Goal: Task Accomplishment & Management: Use online tool/utility

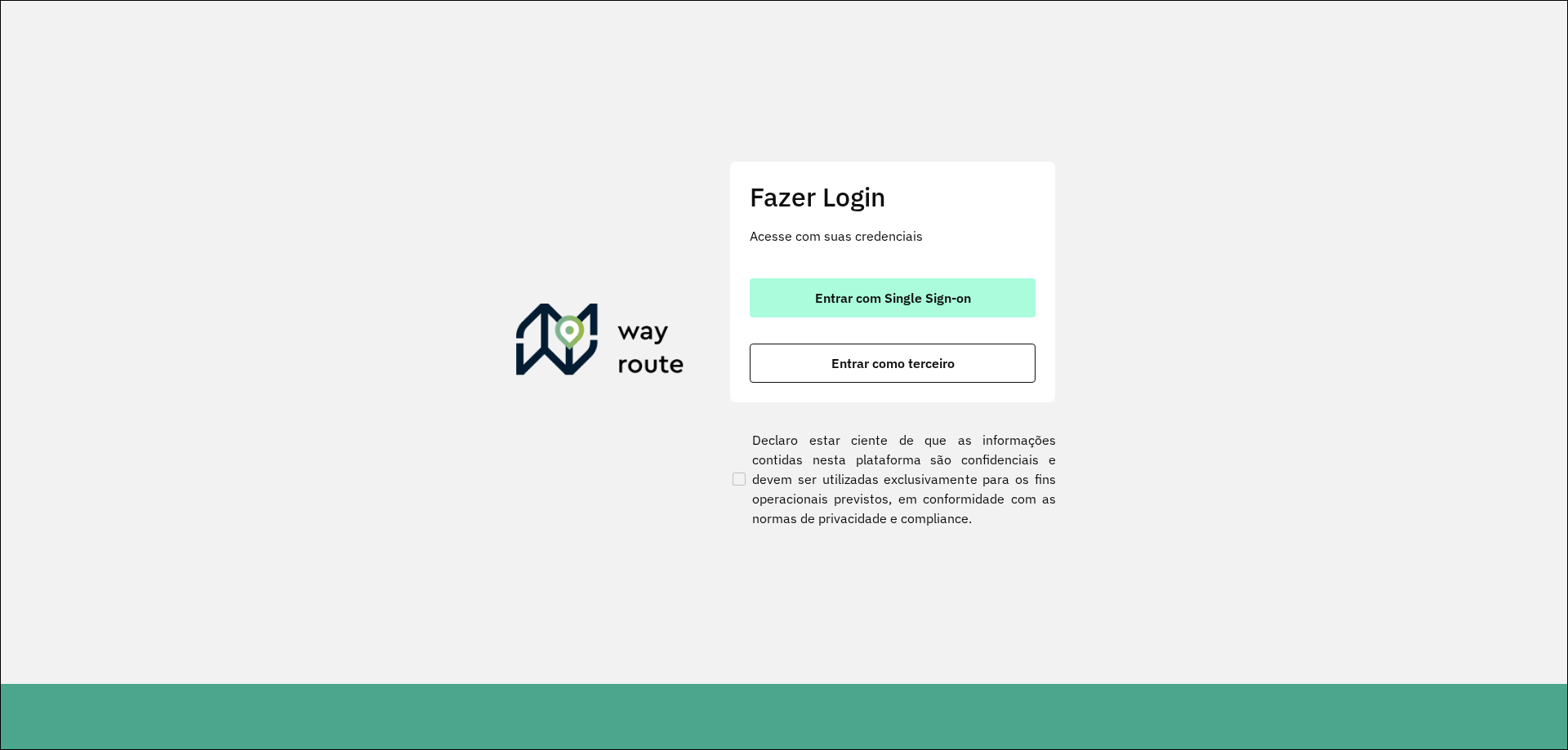
click at [933, 295] on span "Entrar com Single Sign-on" at bounding box center [892, 298] width 156 height 13
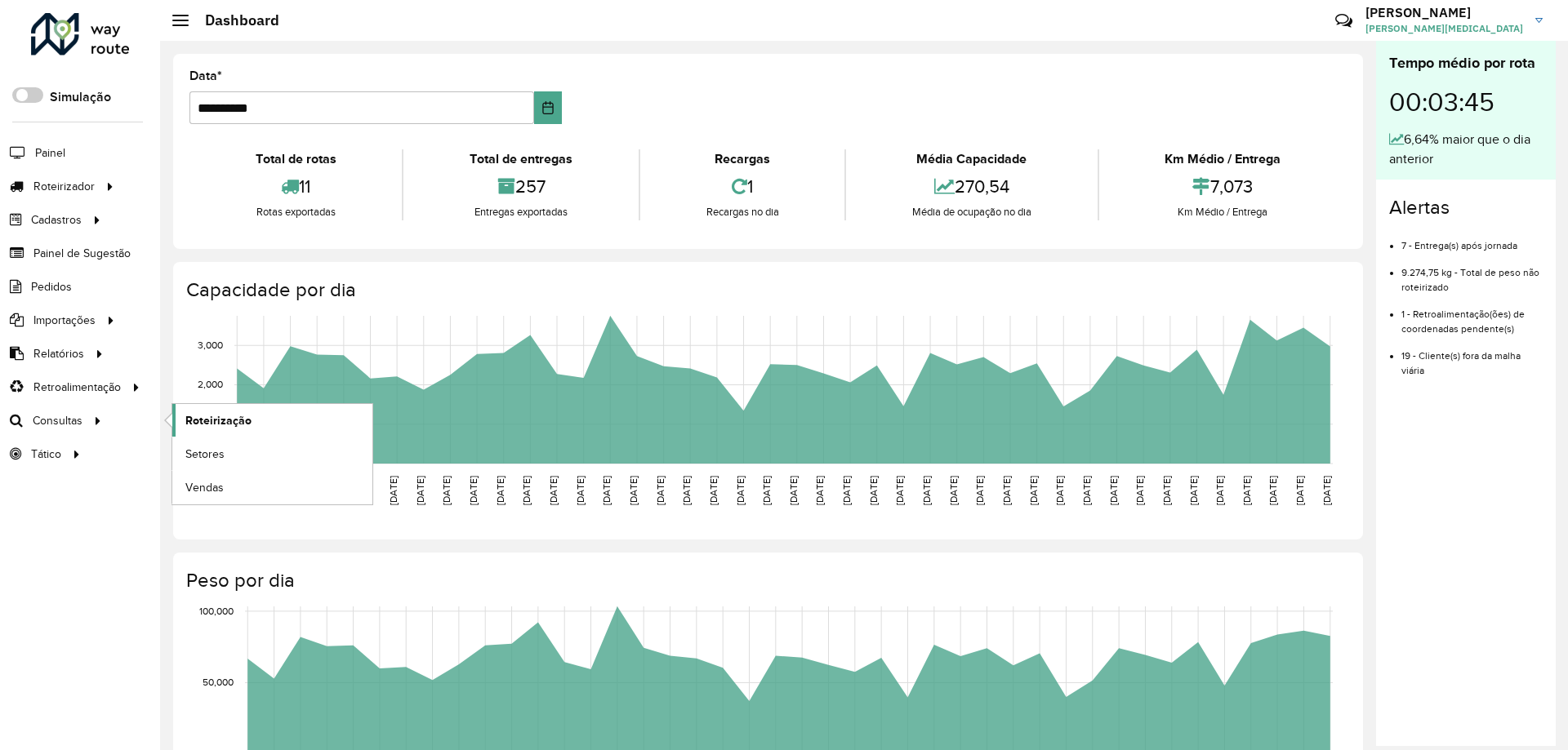
click at [222, 425] on span "Roteirização" at bounding box center [218, 421] width 66 height 17
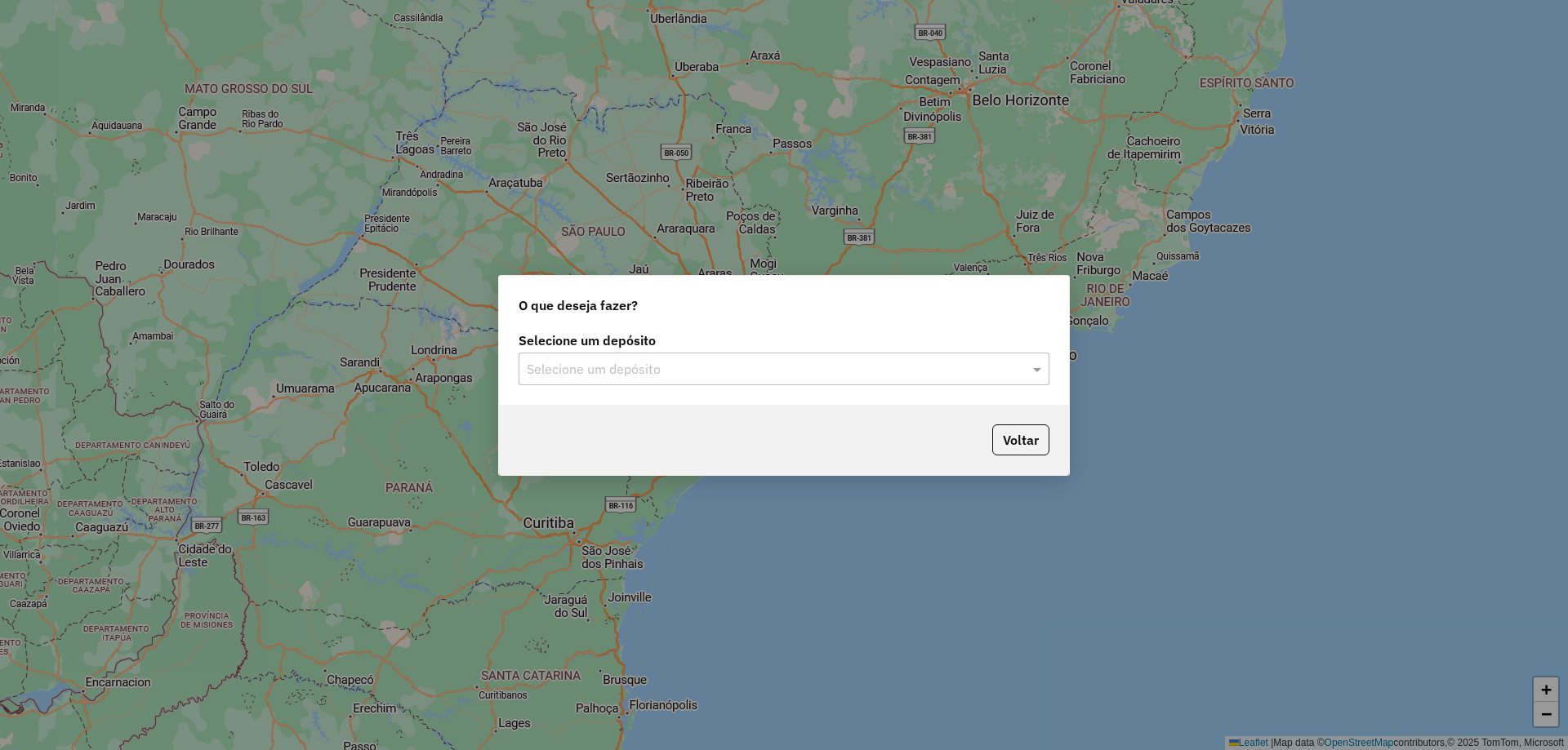
click at [666, 384] on div "Selecione um depósito" at bounding box center [784, 369] width 531 height 33
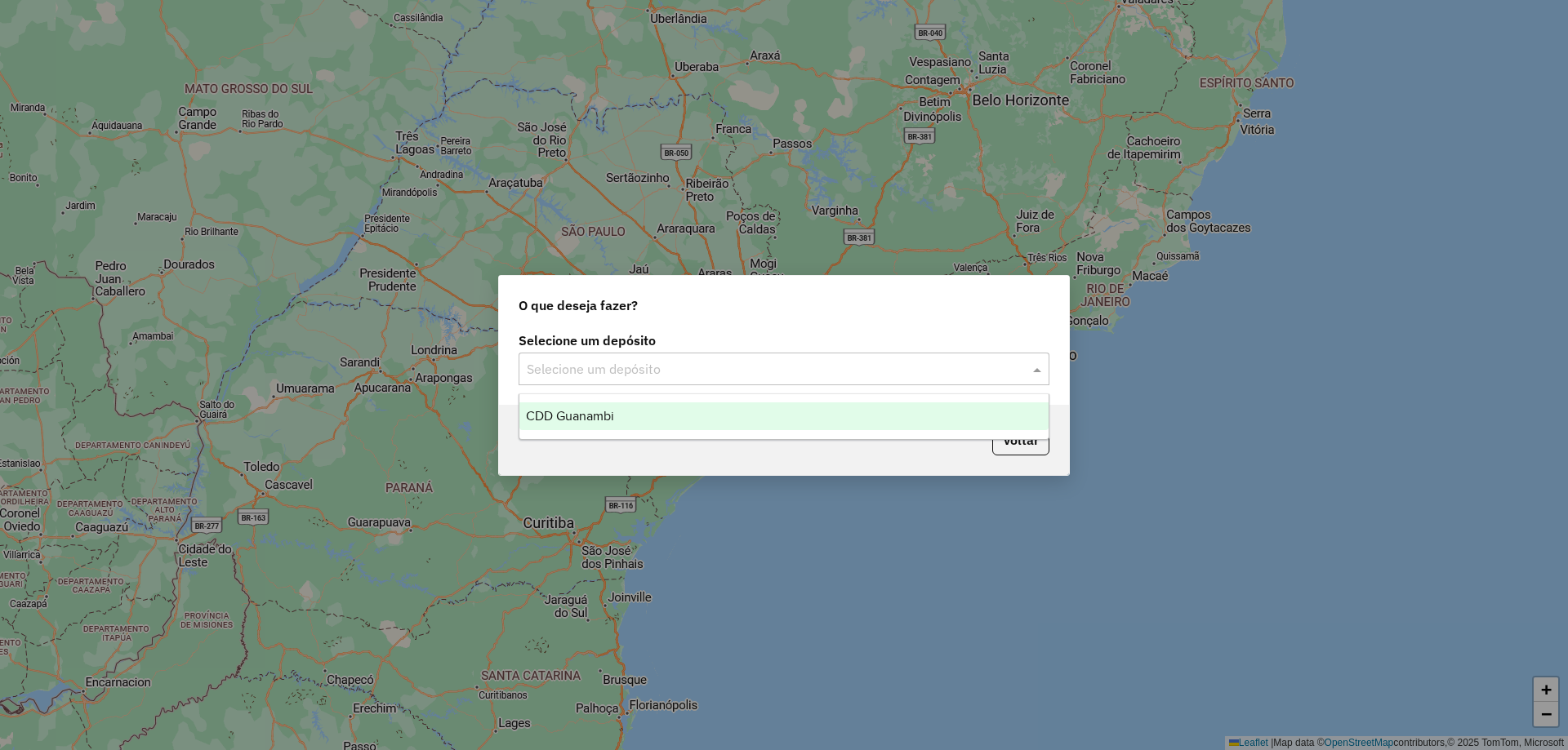
click at [633, 409] on div "CDD Guanambi" at bounding box center [784, 416] width 529 height 28
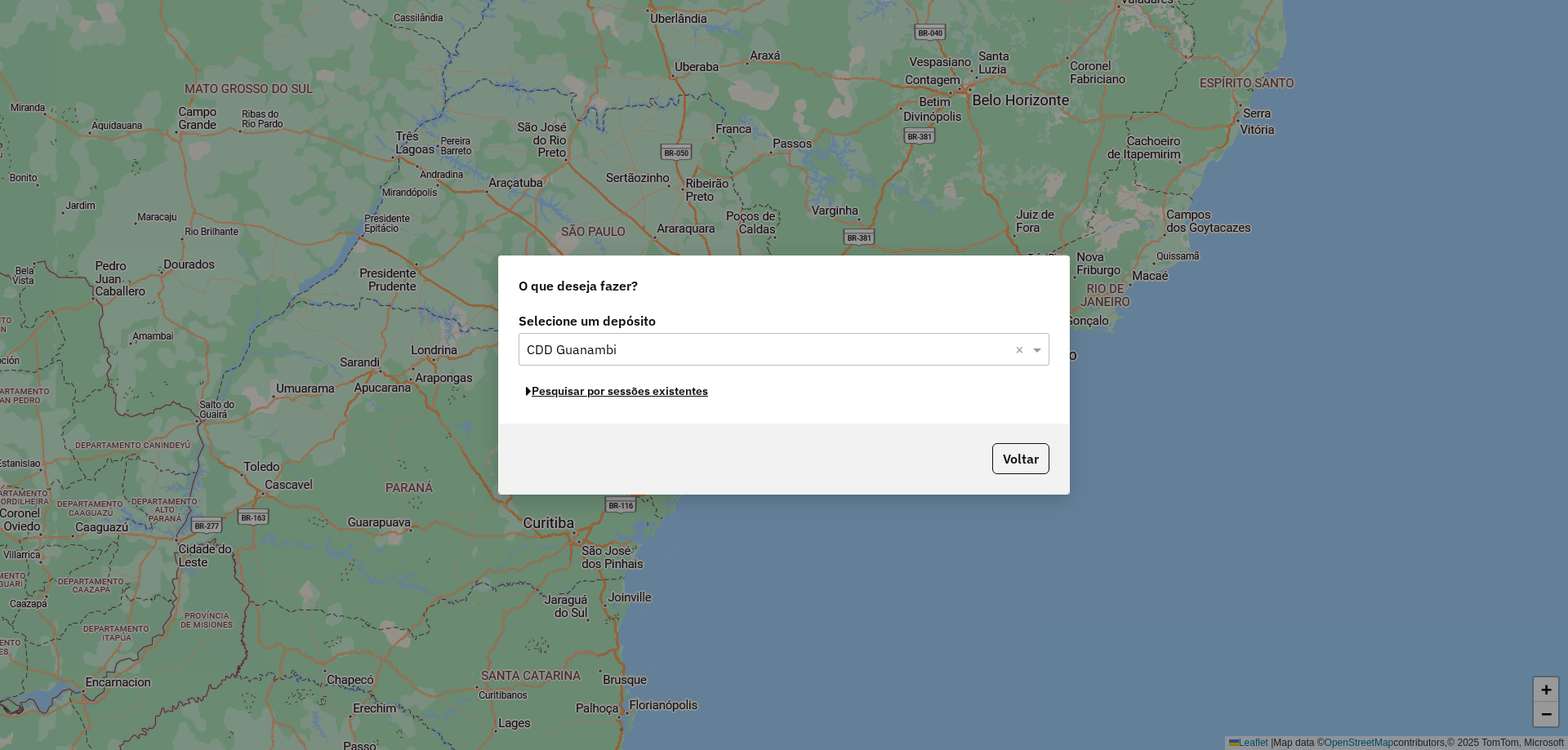
click at [636, 397] on button "Pesquisar por sessões existentes" at bounding box center [617, 390] width 197 height 25
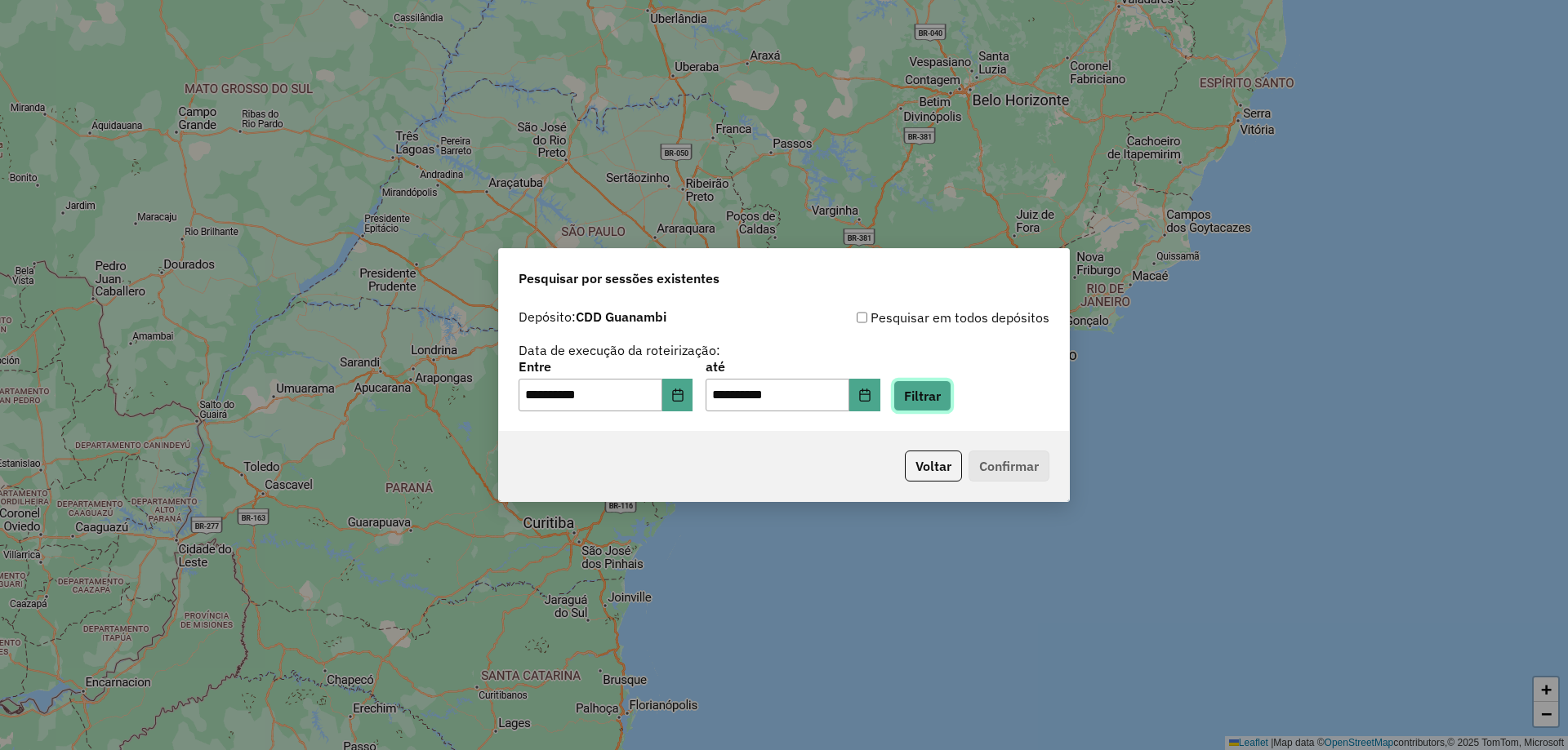
click at [952, 403] on button "Filtrar" at bounding box center [922, 396] width 58 height 31
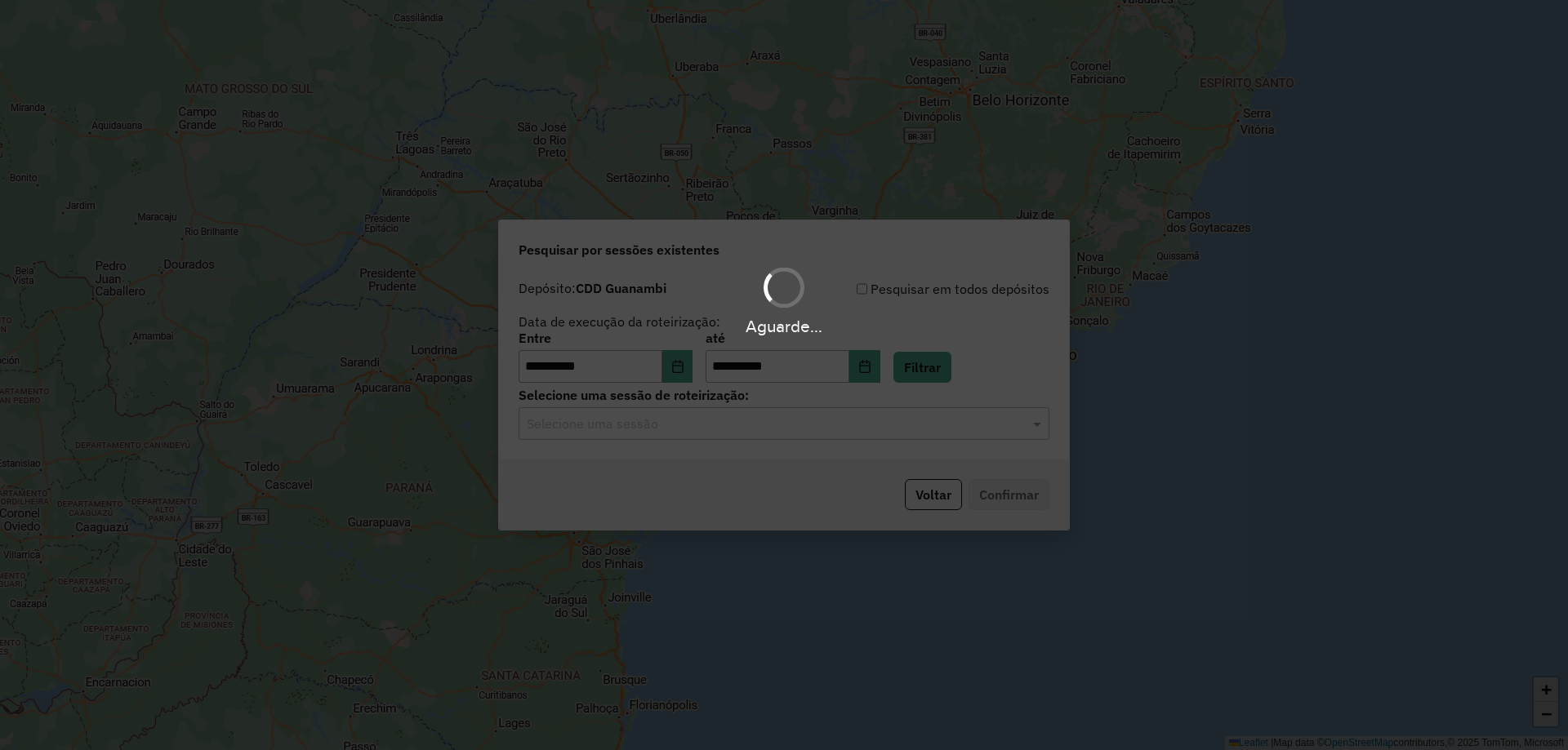
click at [734, 422] on div "Aguarde..." at bounding box center [784, 375] width 1568 height 750
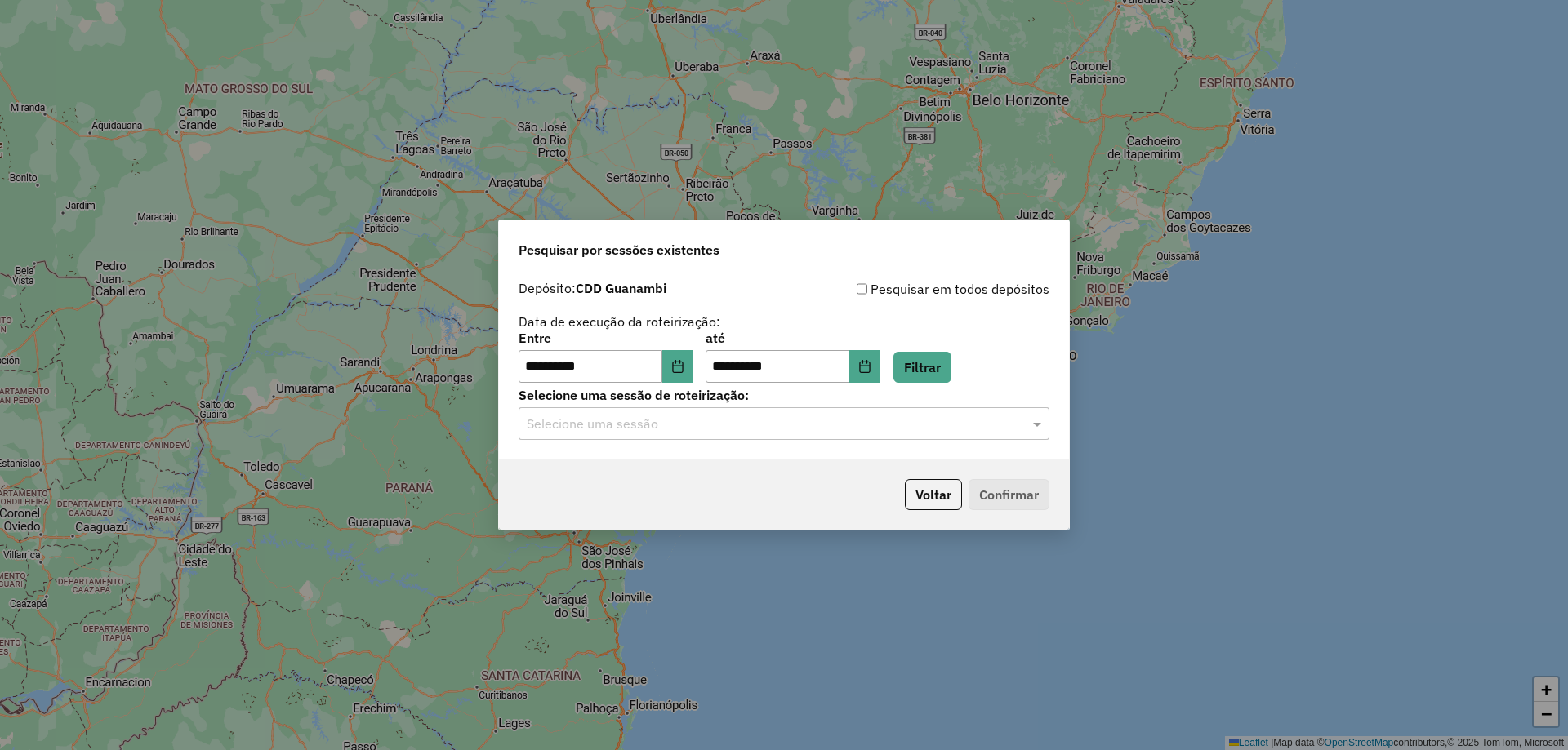
click at [648, 425] on input "text" at bounding box center [768, 424] width 482 height 20
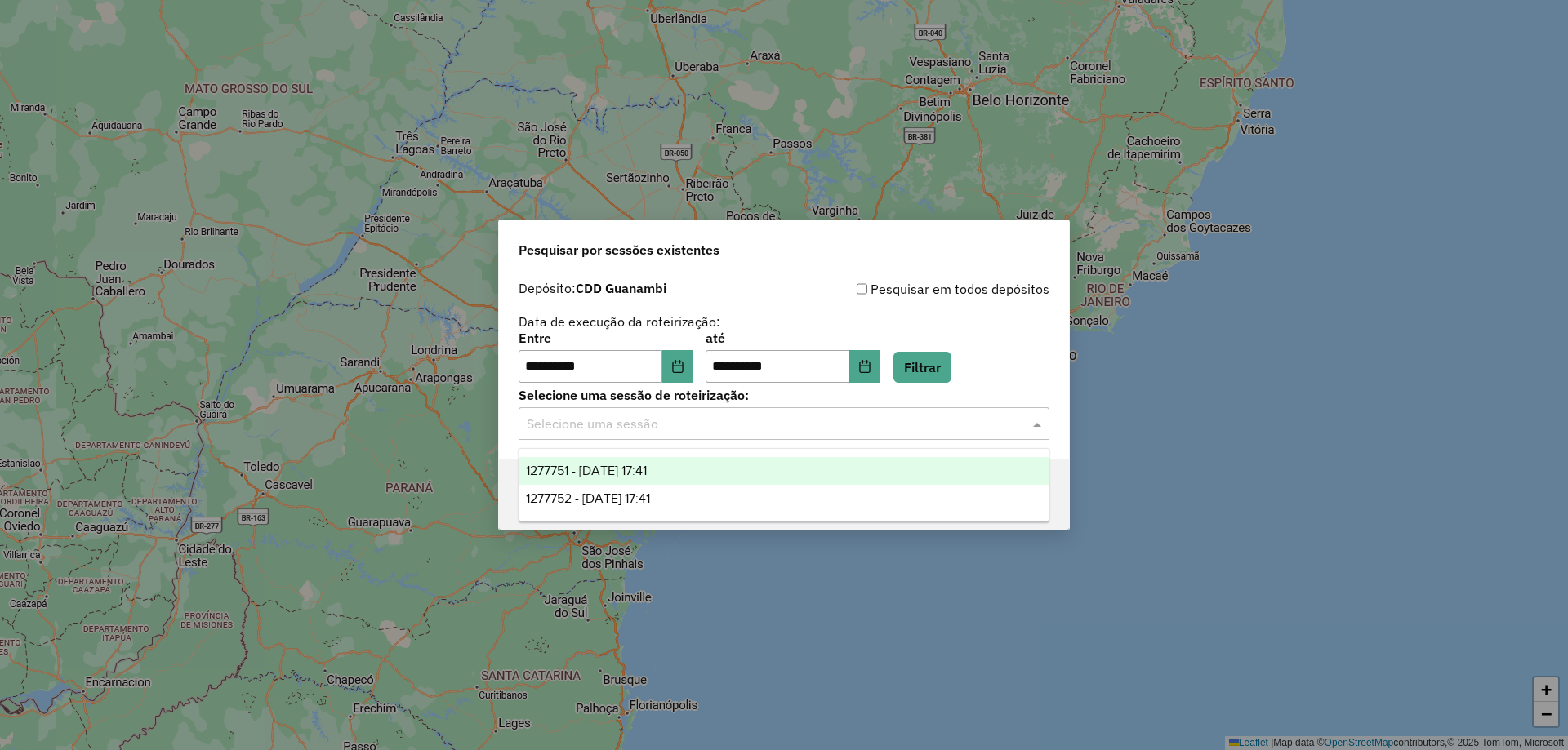
click at [642, 473] on span "1277751 - 18/09/2025 17:41" at bounding box center [586, 470] width 120 height 14
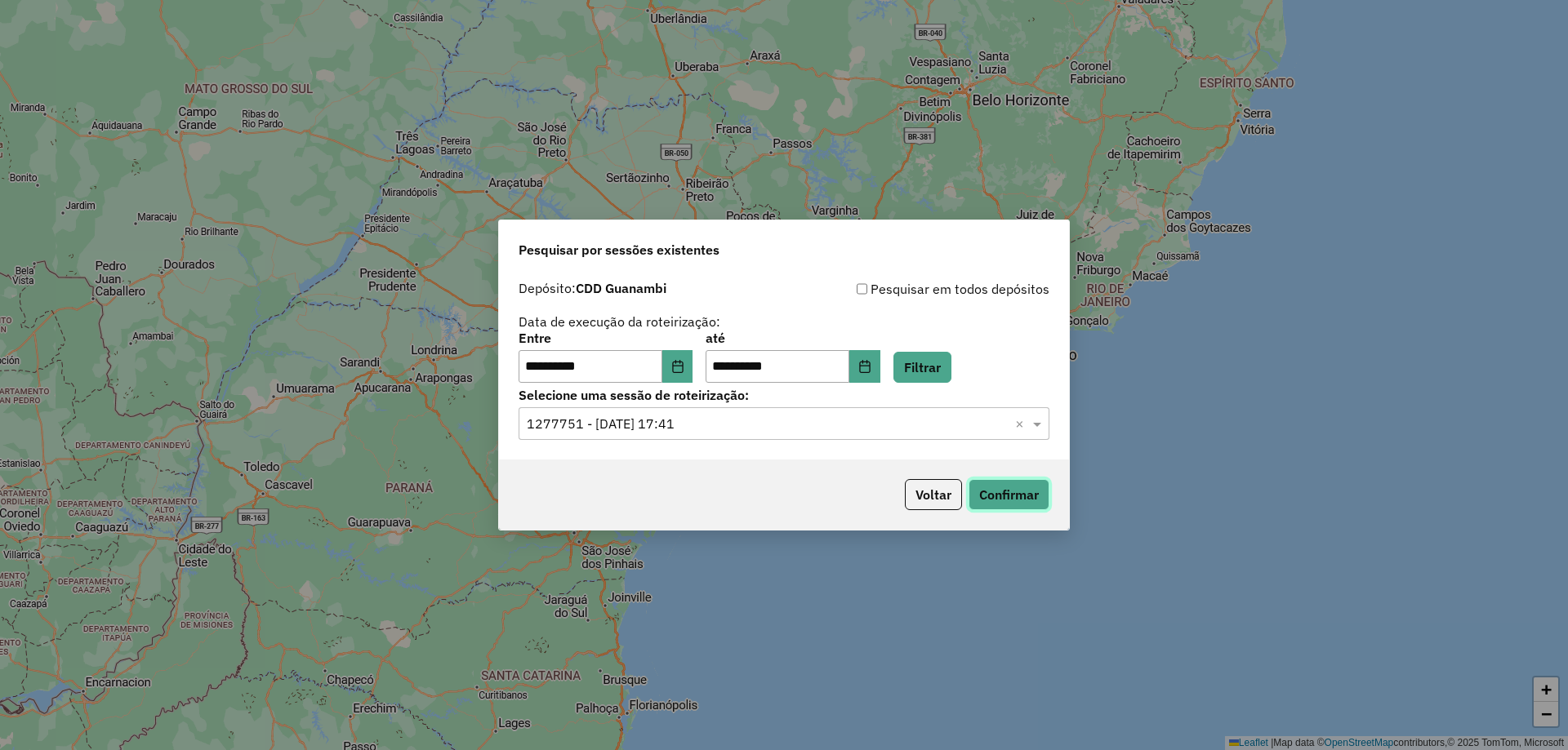
click at [1009, 500] on button "Confirmar" at bounding box center [1009, 495] width 81 height 31
click at [775, 418] on input "text" at bounding box center [768, 424] width 482 height 20
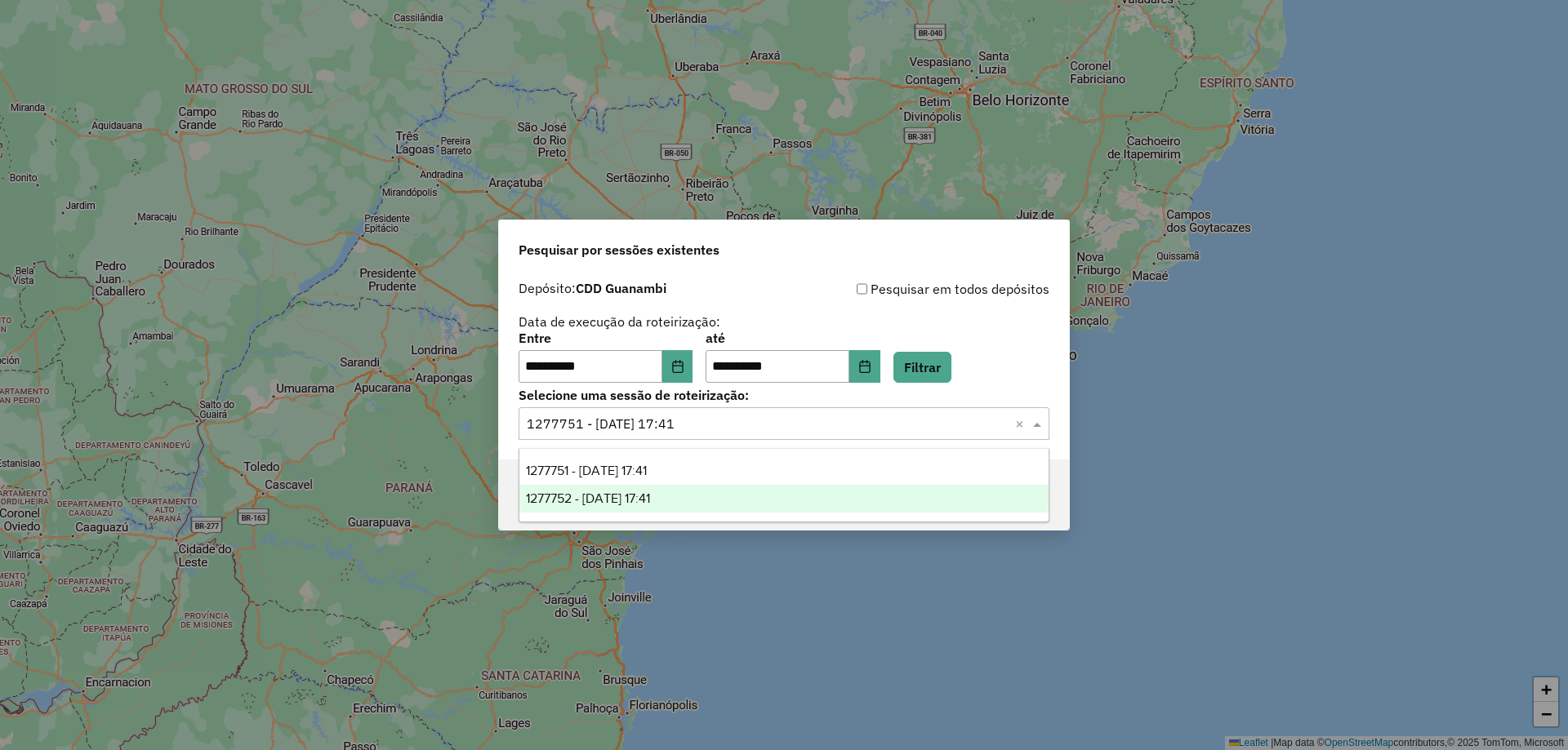
click at [681, 504] on div "1277752 - 18/09/2025 17:41" at bounding box center [784, 499] width 529 height 28
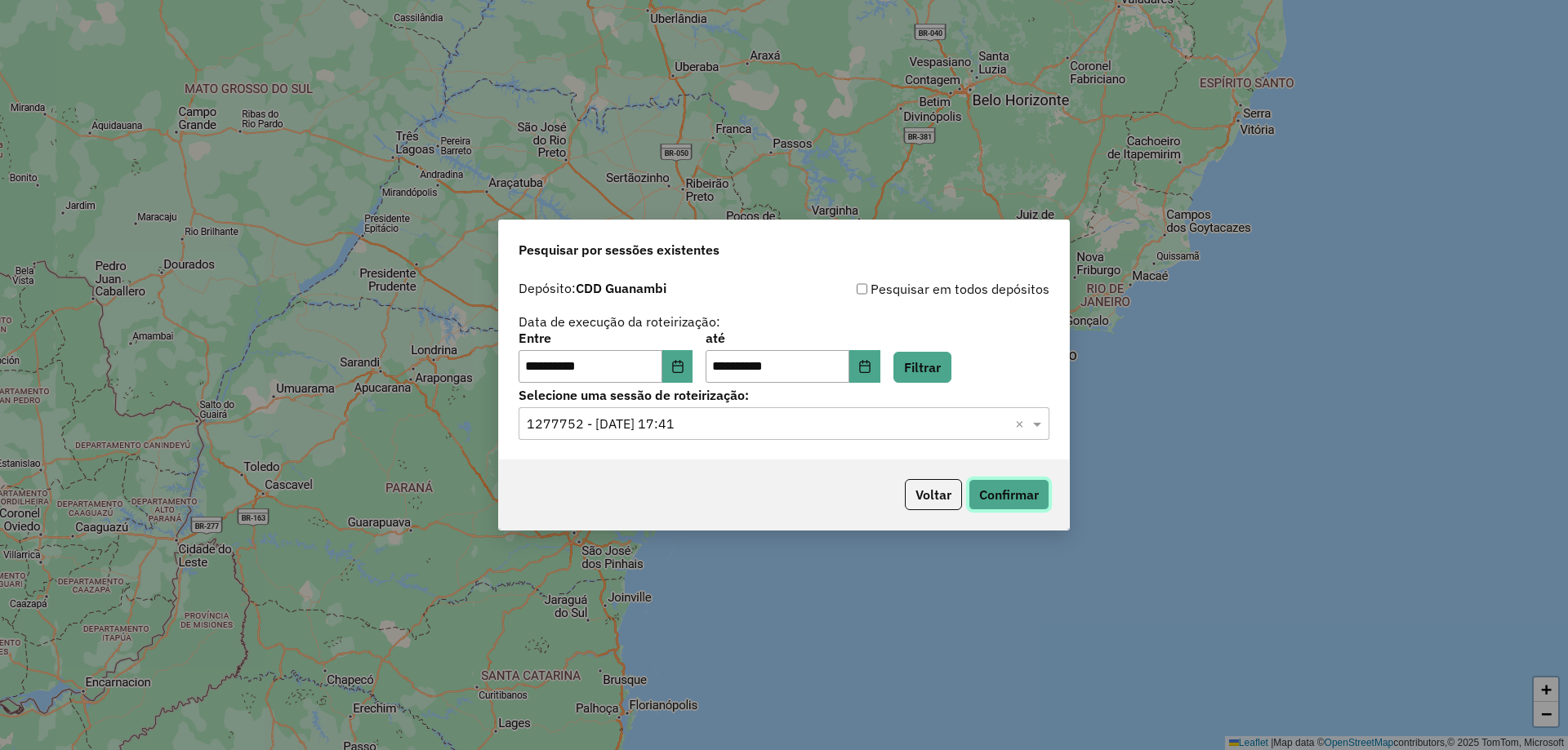
click at [1020, 501] on button "Confirmar" at bounding box center [1009, 495] width 81 height 31
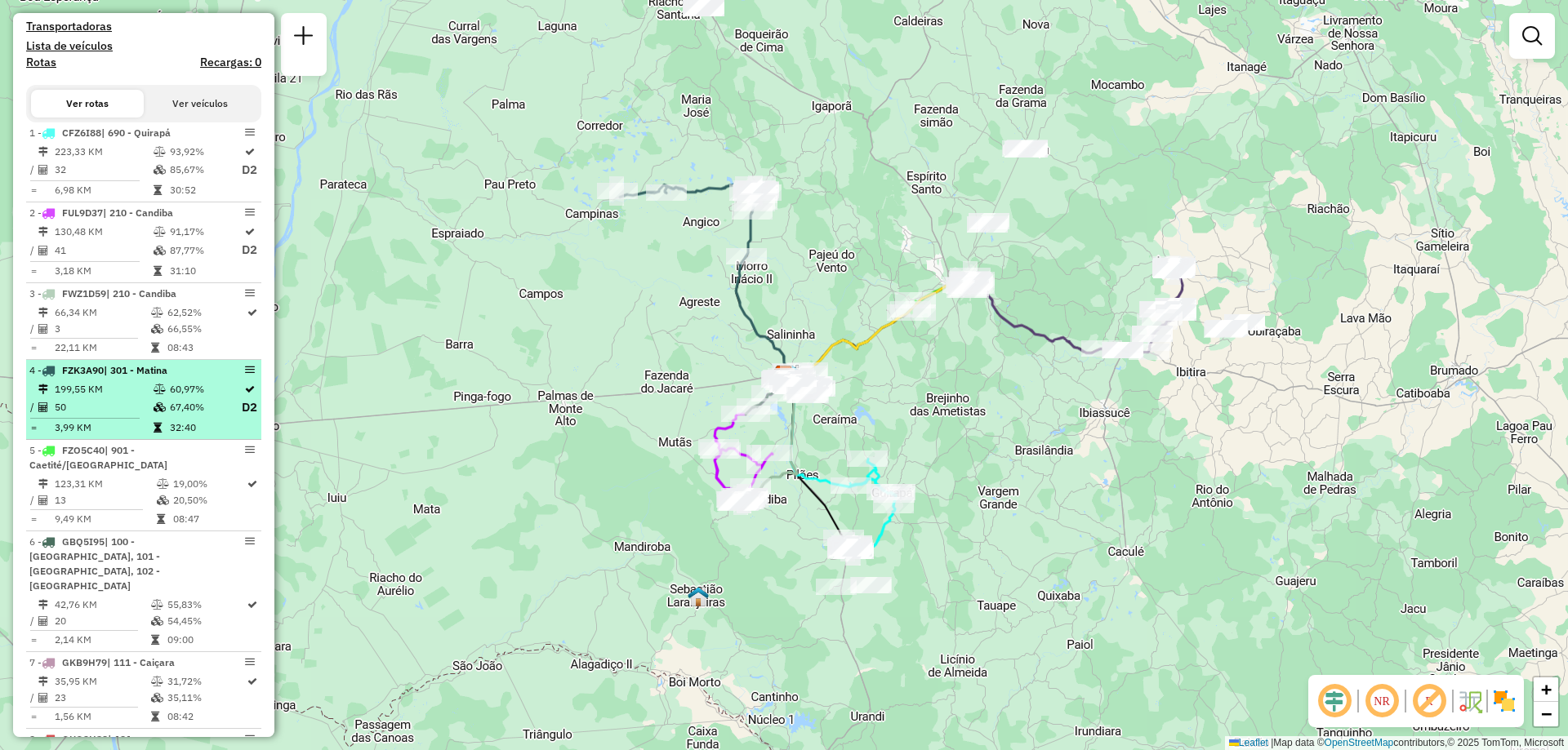
scroll to position [571, 0]
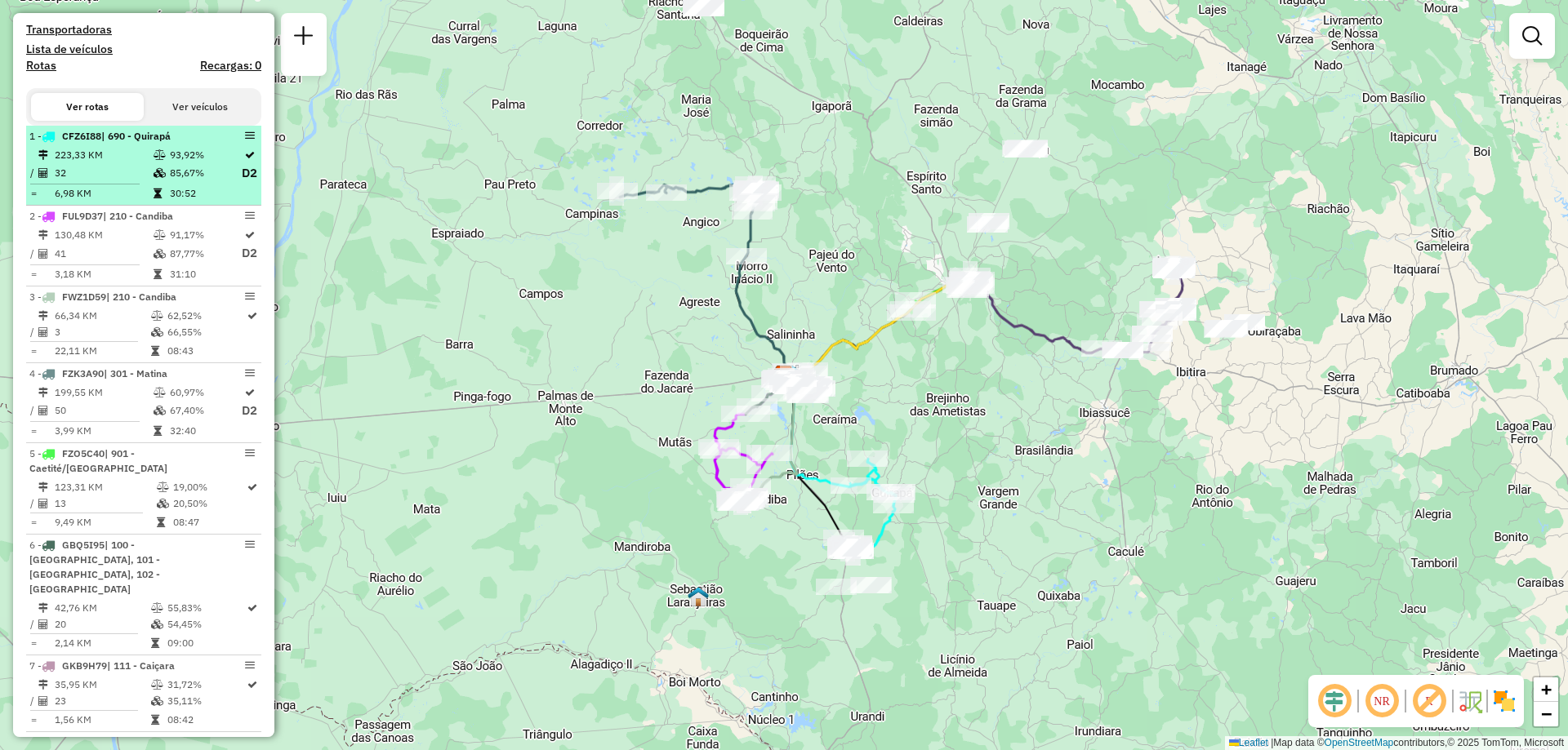
click at [164, 163] on td at bounding box center [160, 155] width 16 height 16
select select "**********"
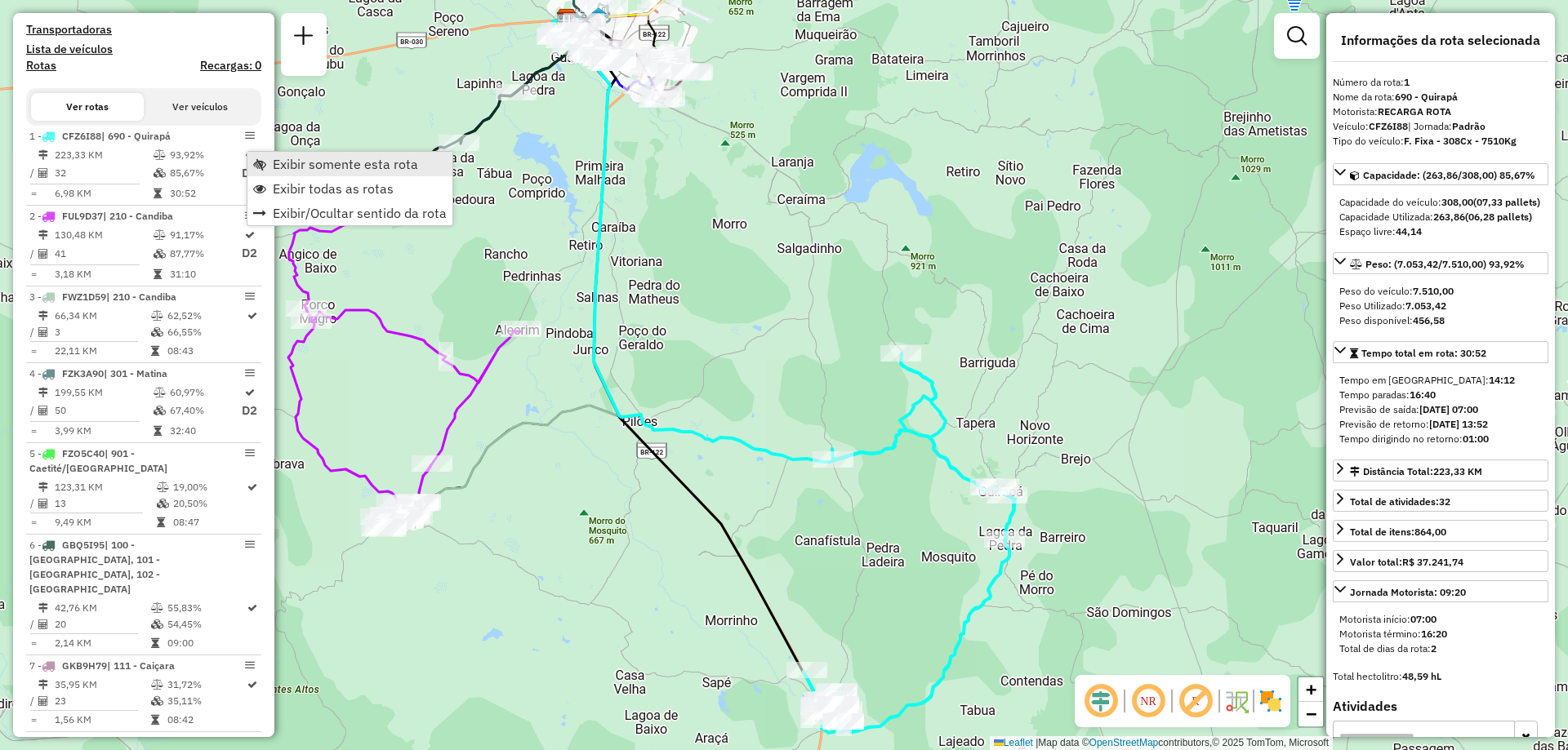
click at [270, 165] on link "Exibir somente esta rota" at bounding box center [350, 164] width 205 height 24
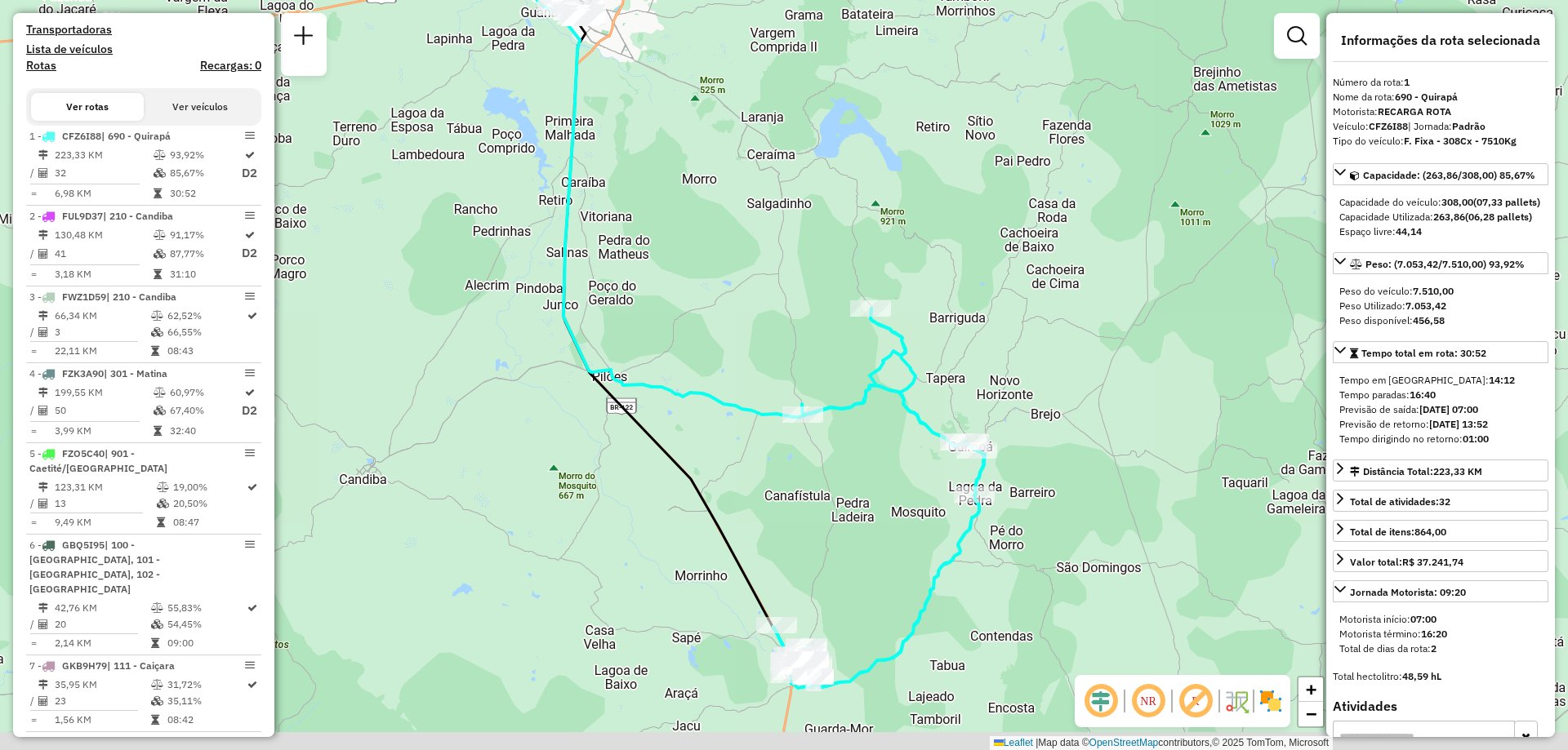
drag, startPoint x: 802, startPoint y: 369, endPoint x: 664, endPoint y: 308, distance: 150.9
click at [755, 310] on div "Janela de atendimento Grade de atendimento Capacidade Transportadoras Veículos …" at bounding box center [784, 375] width 1568 height 750
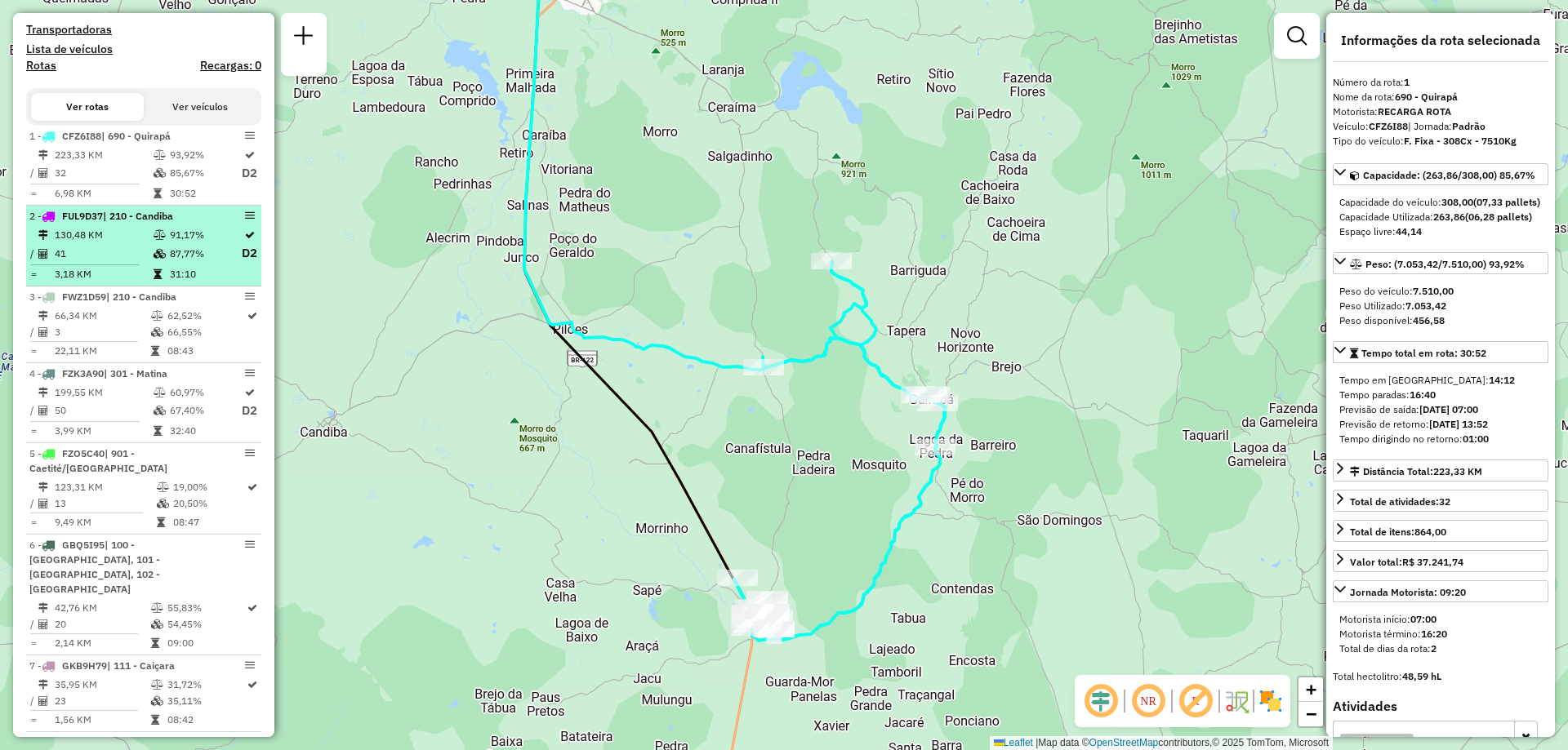
click at [153, 259] on icon at bounding box center [159, 253] width 12 height 9
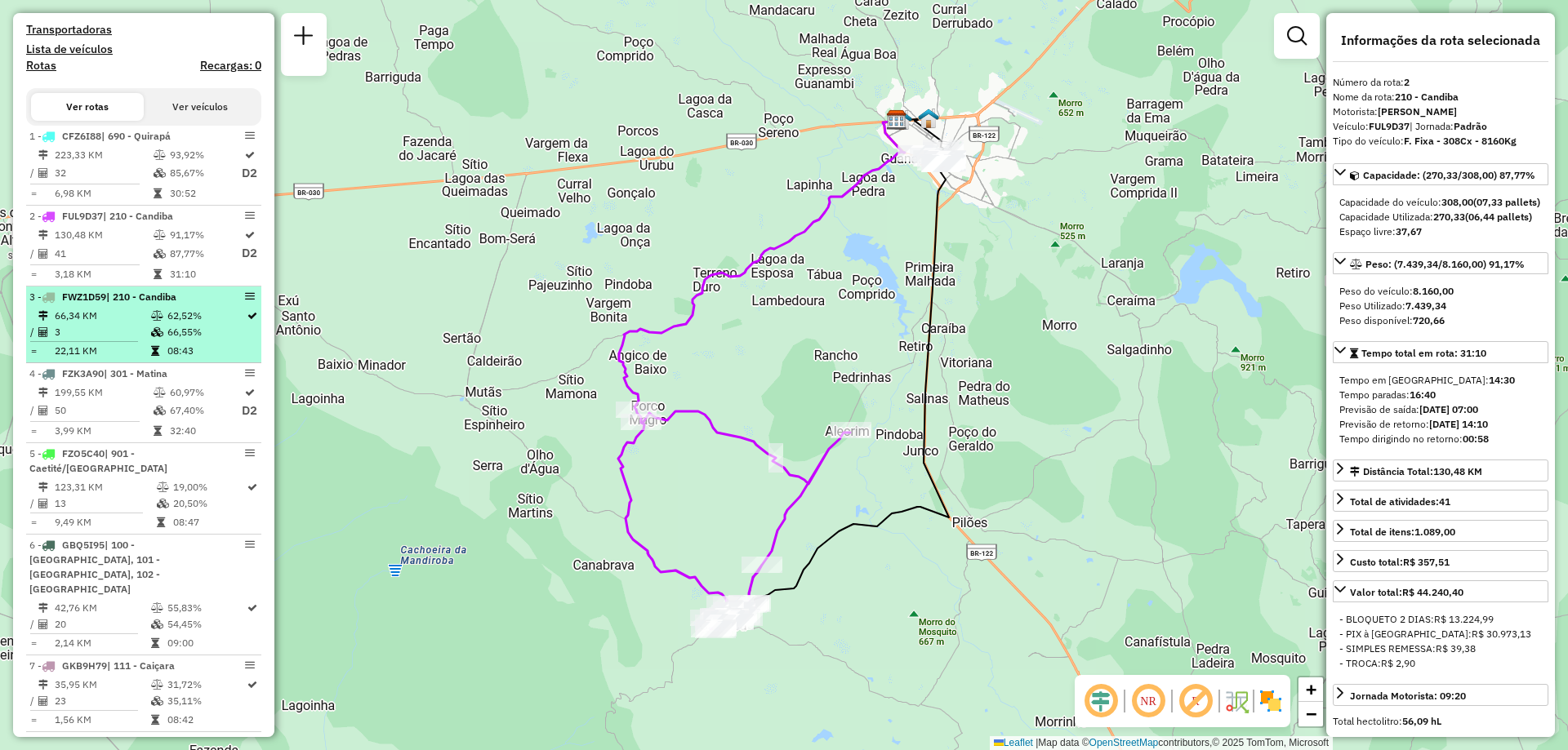
click at [141, 340] on td "3" at bounding box center [102, 332] width 96 height 16
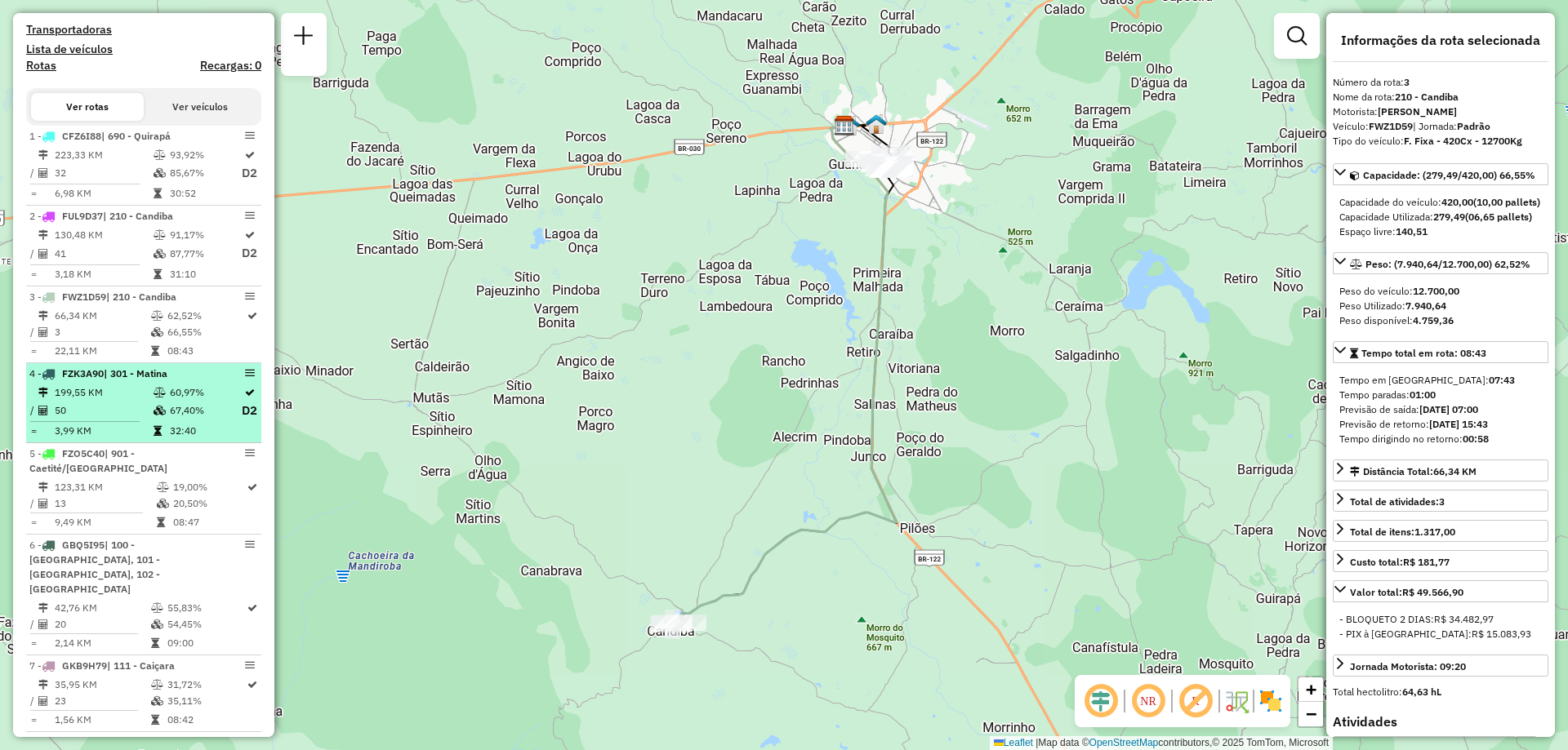
click at [139, 421] on td "50" at bounding box center [103, 411] width 99 height 21
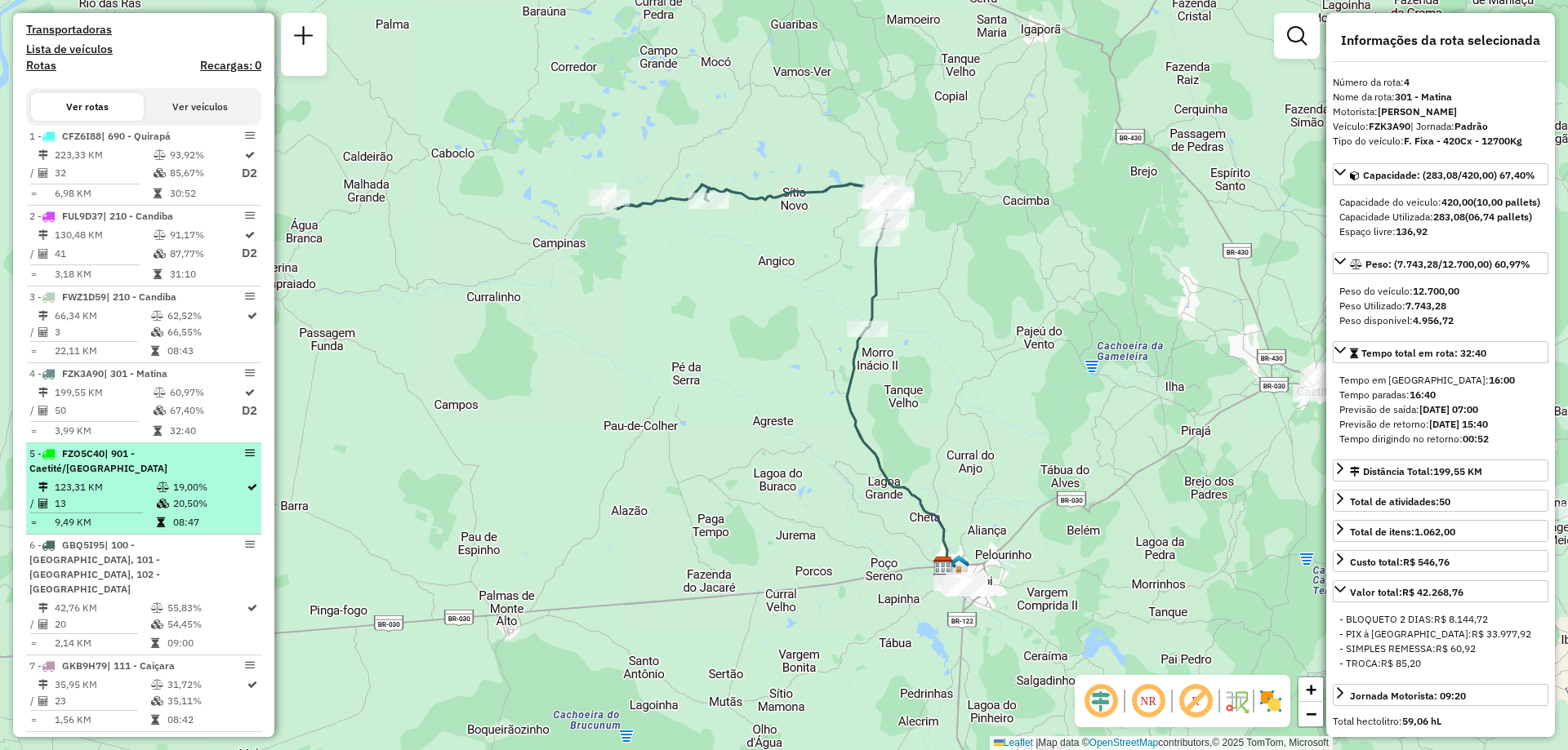
click at [125, 512] on td "13" at bounding box center [105, 503] width 102 height 16
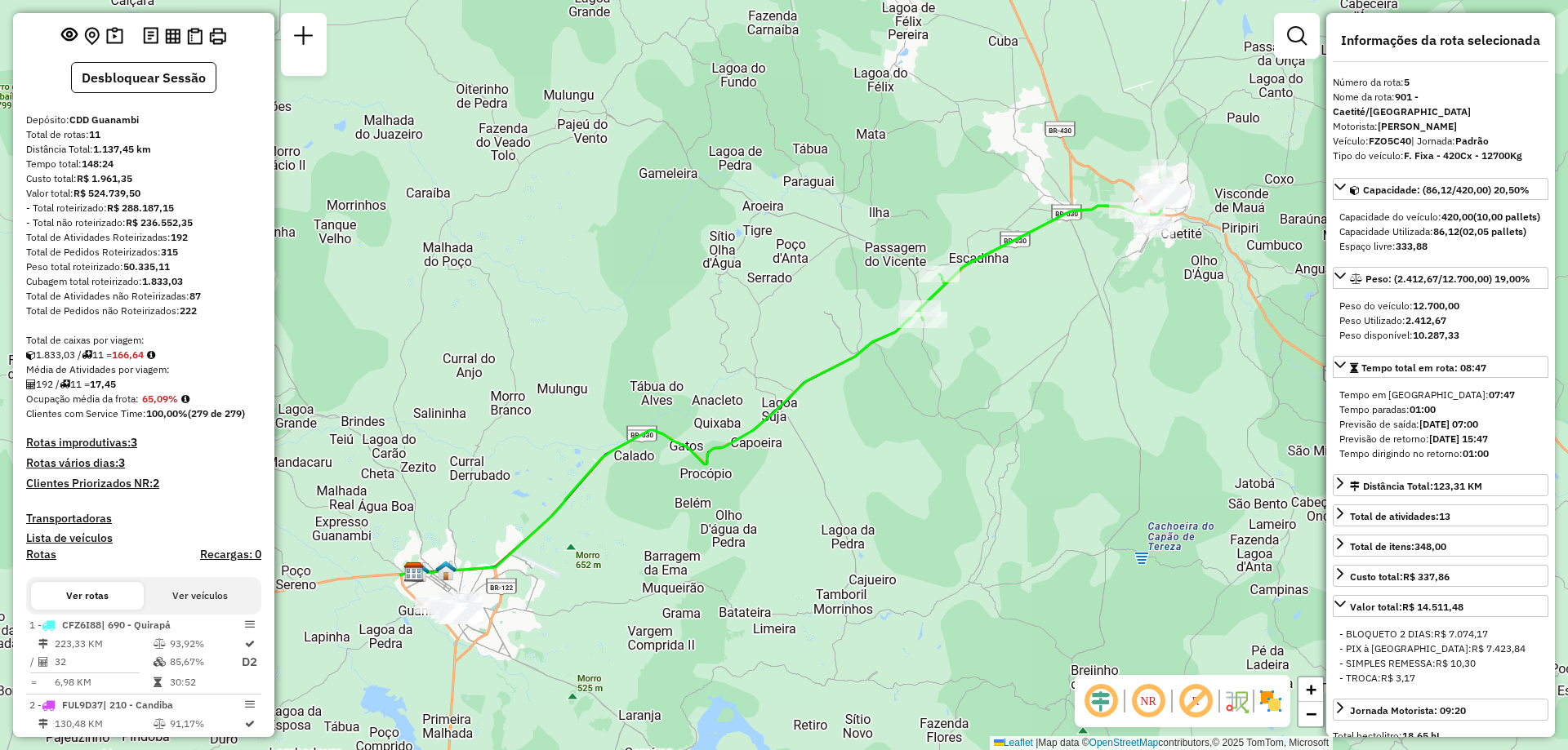
scroll to position [82, 0]
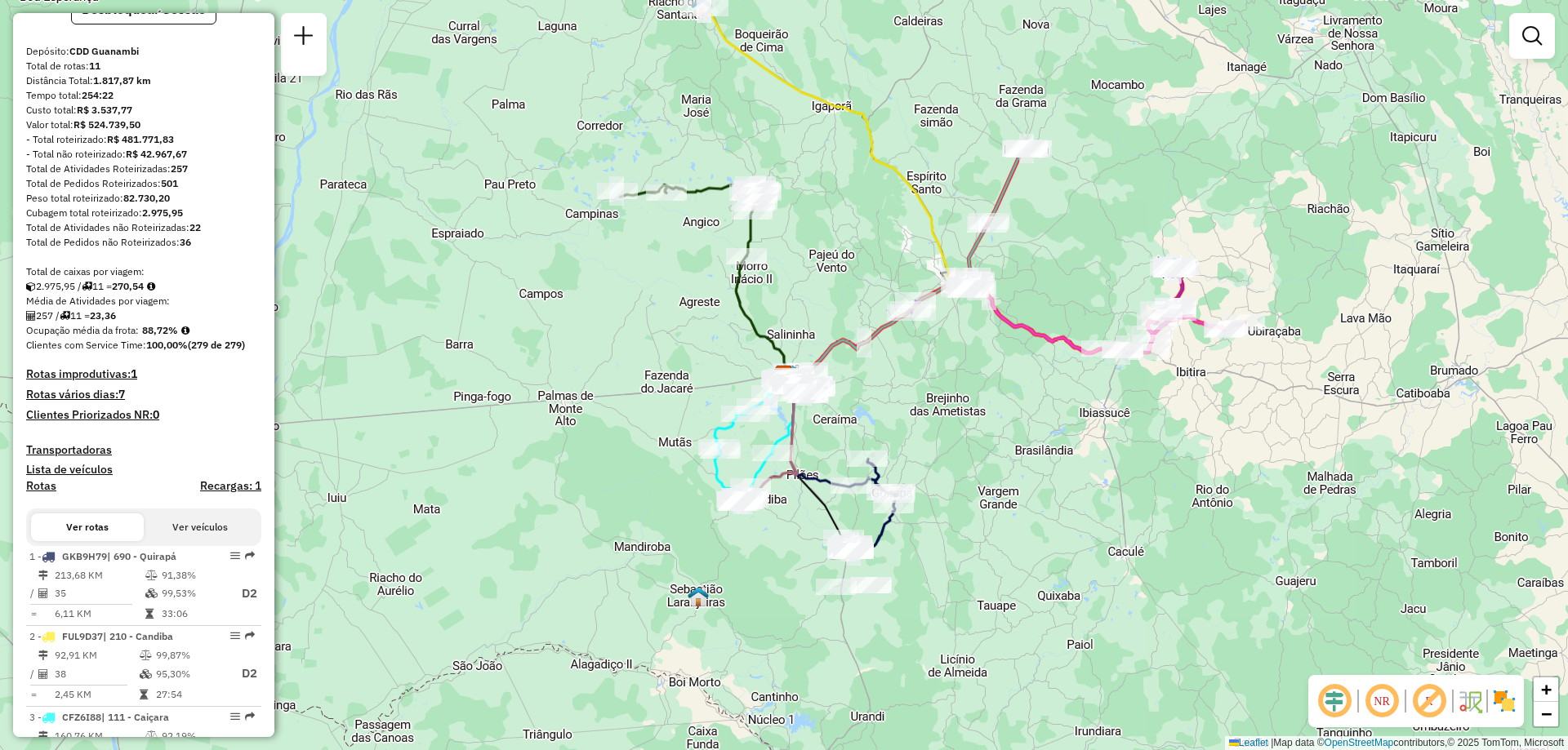
scroll to position [163, 0]
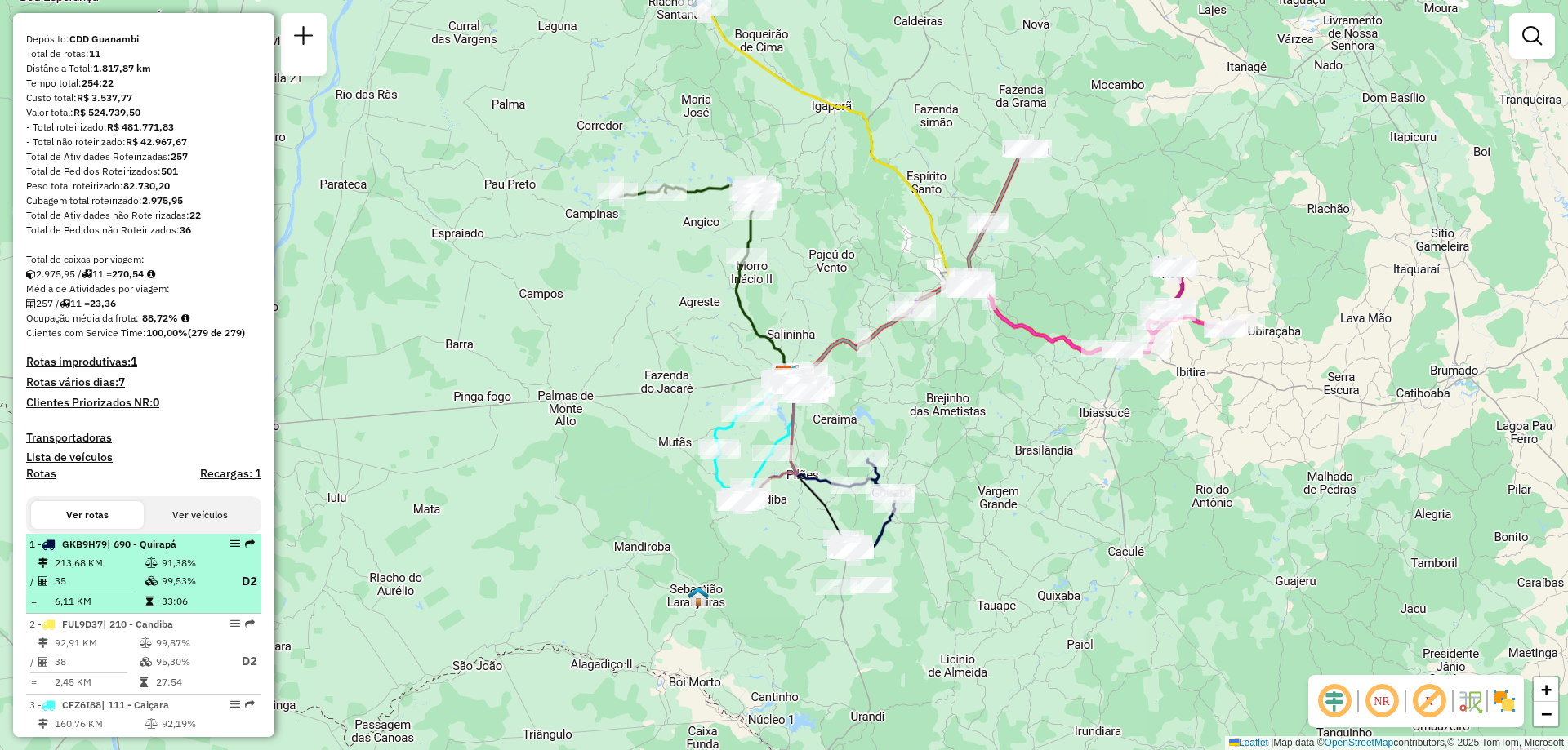
click at [129, 571] on td "213,68 KM" at bounding box center [99, 562] width 90 height 16
select select "**********"
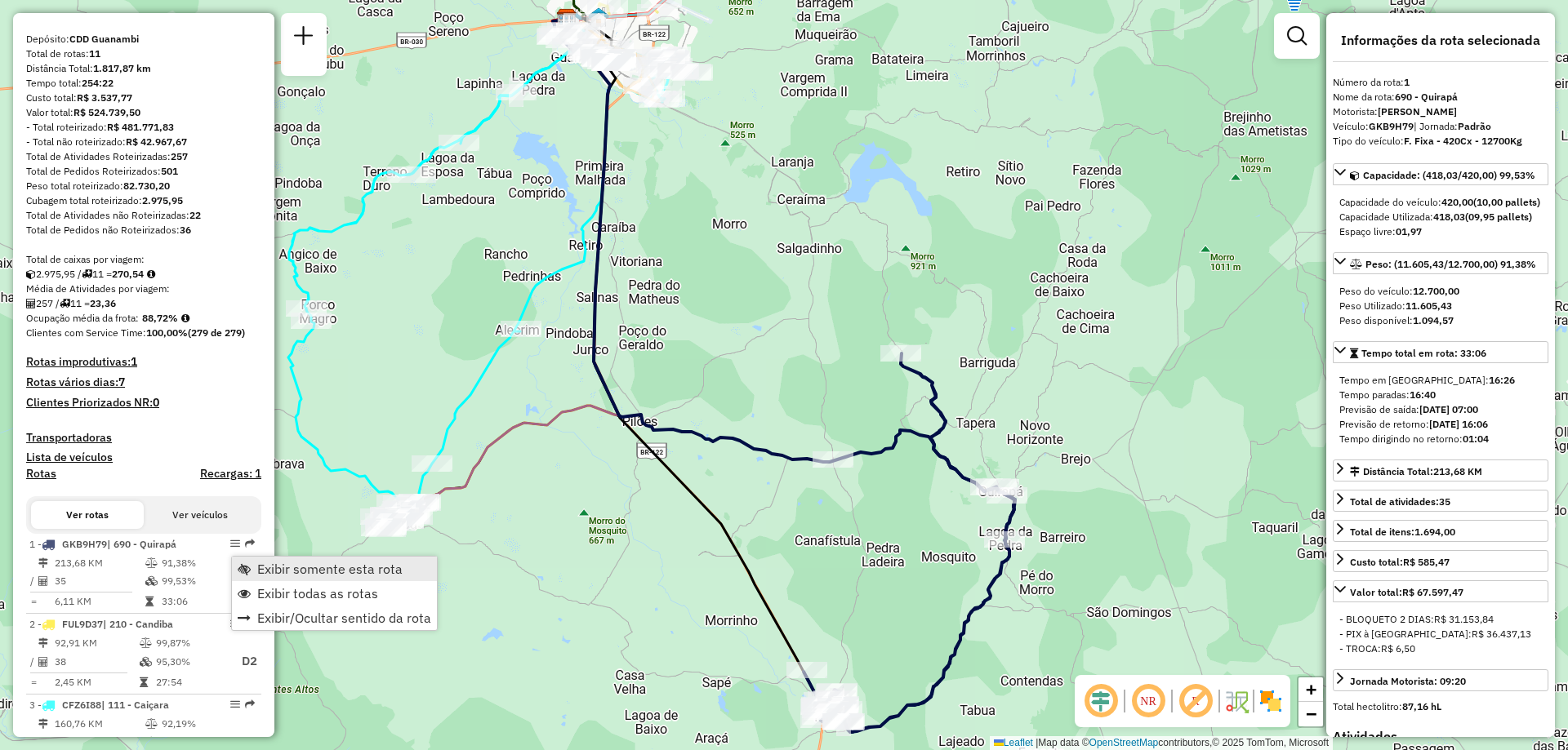
click at [294, 573] on span "Exibir somente esta rota" at bounding box center [330, 569] width 145 height 13
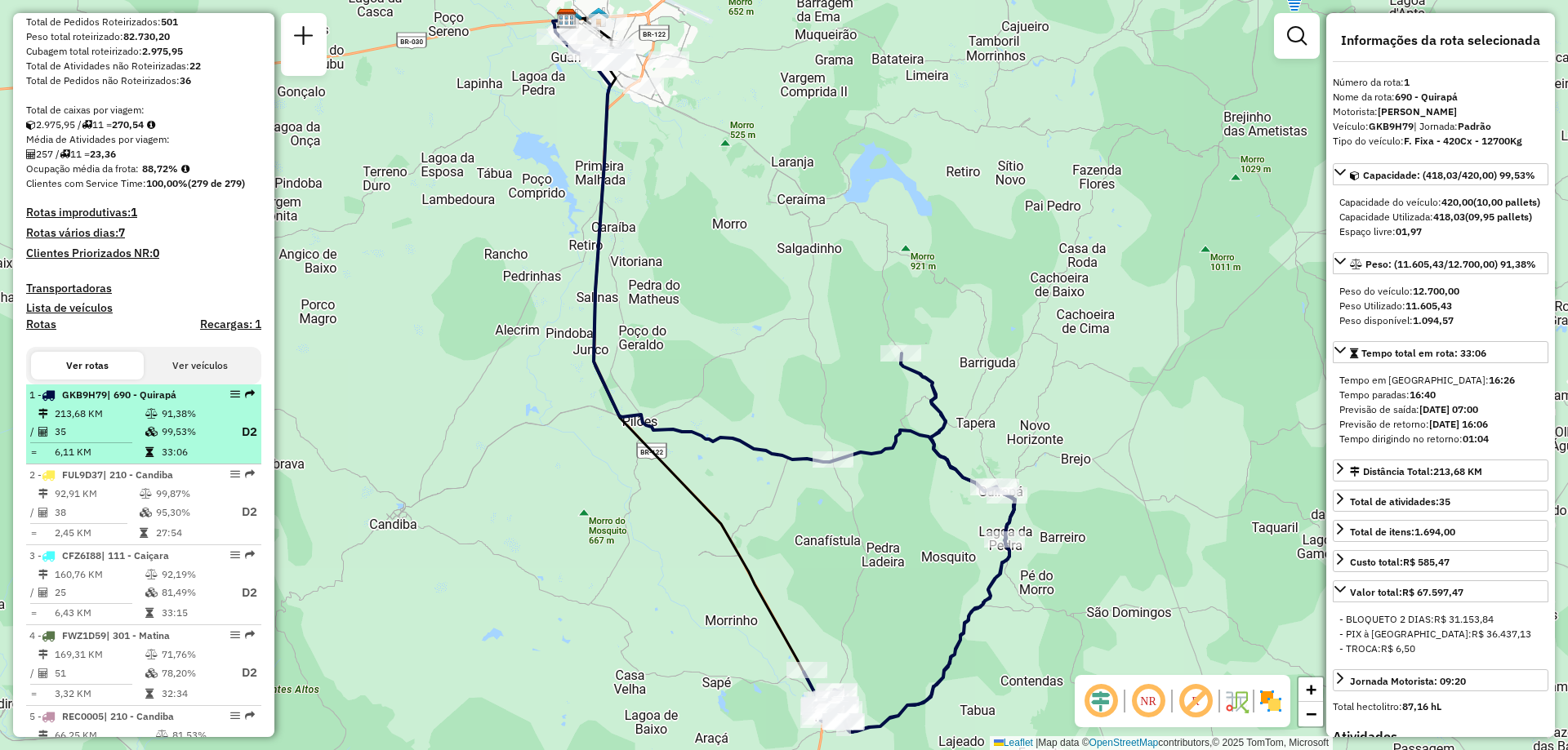
scroll to position [409, 0]
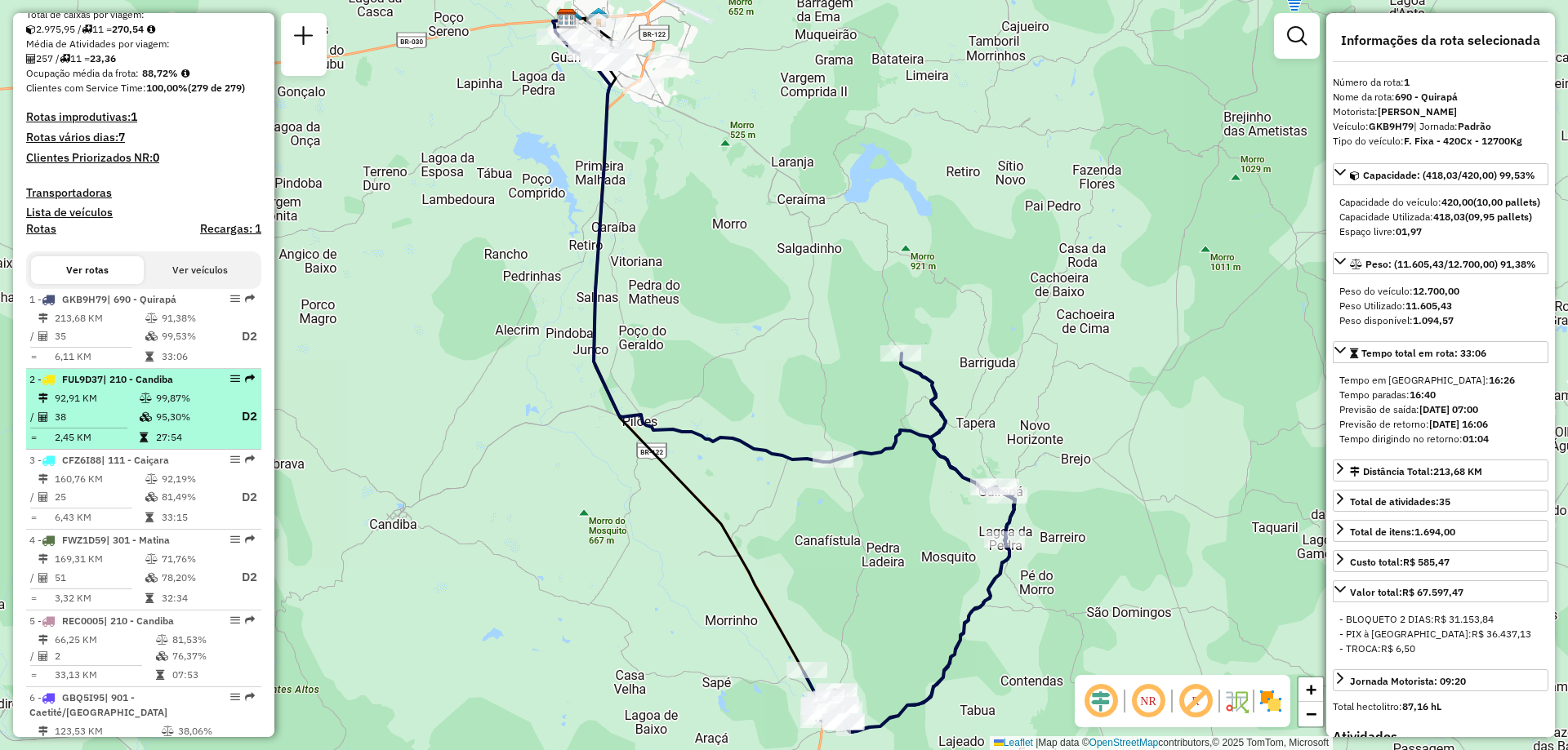
click at [167, 427] on td "95,30%" at bounding box center [189, 417] width 70 height 21
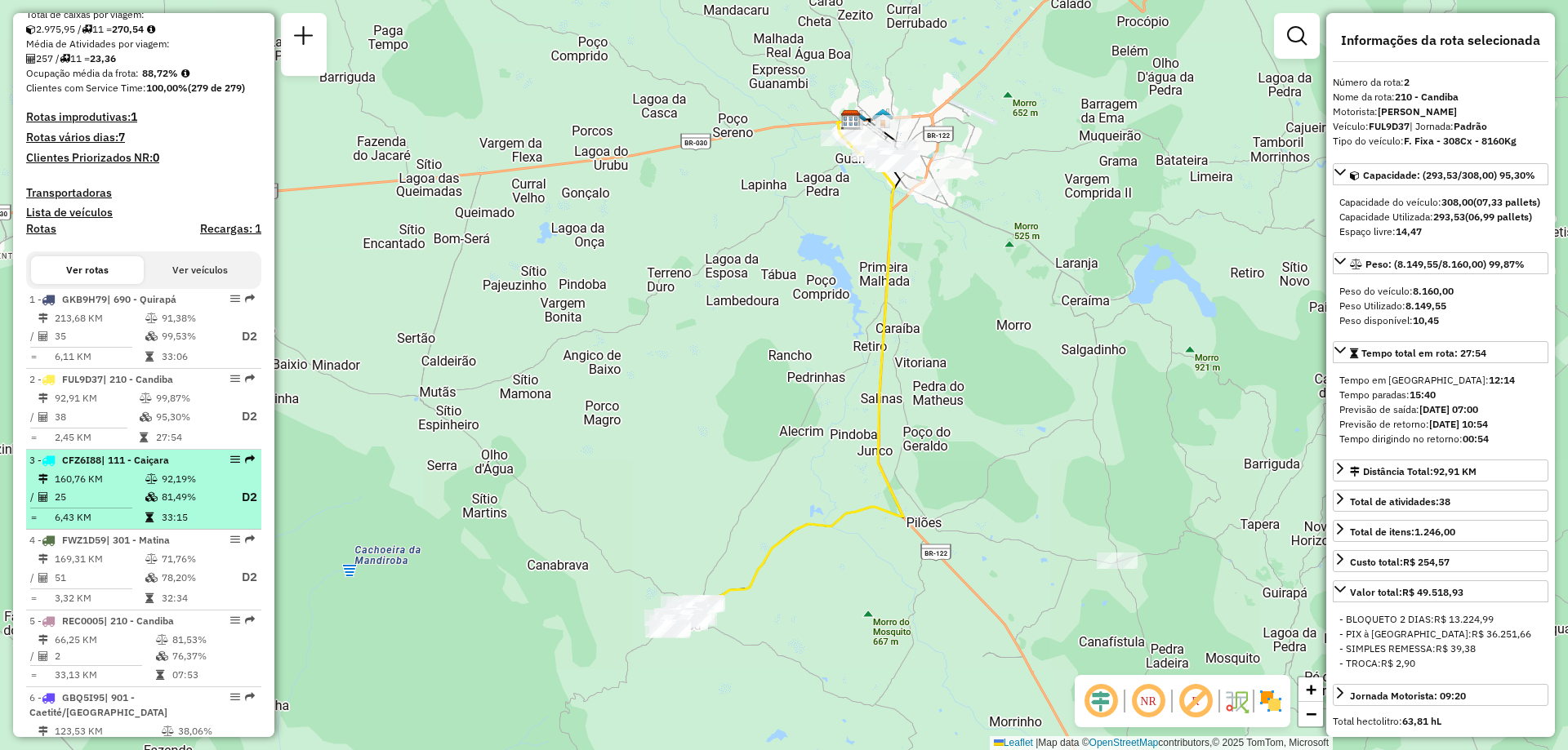
click at [145, 507] on td at bounding box center [152, 498] width 16 height 21
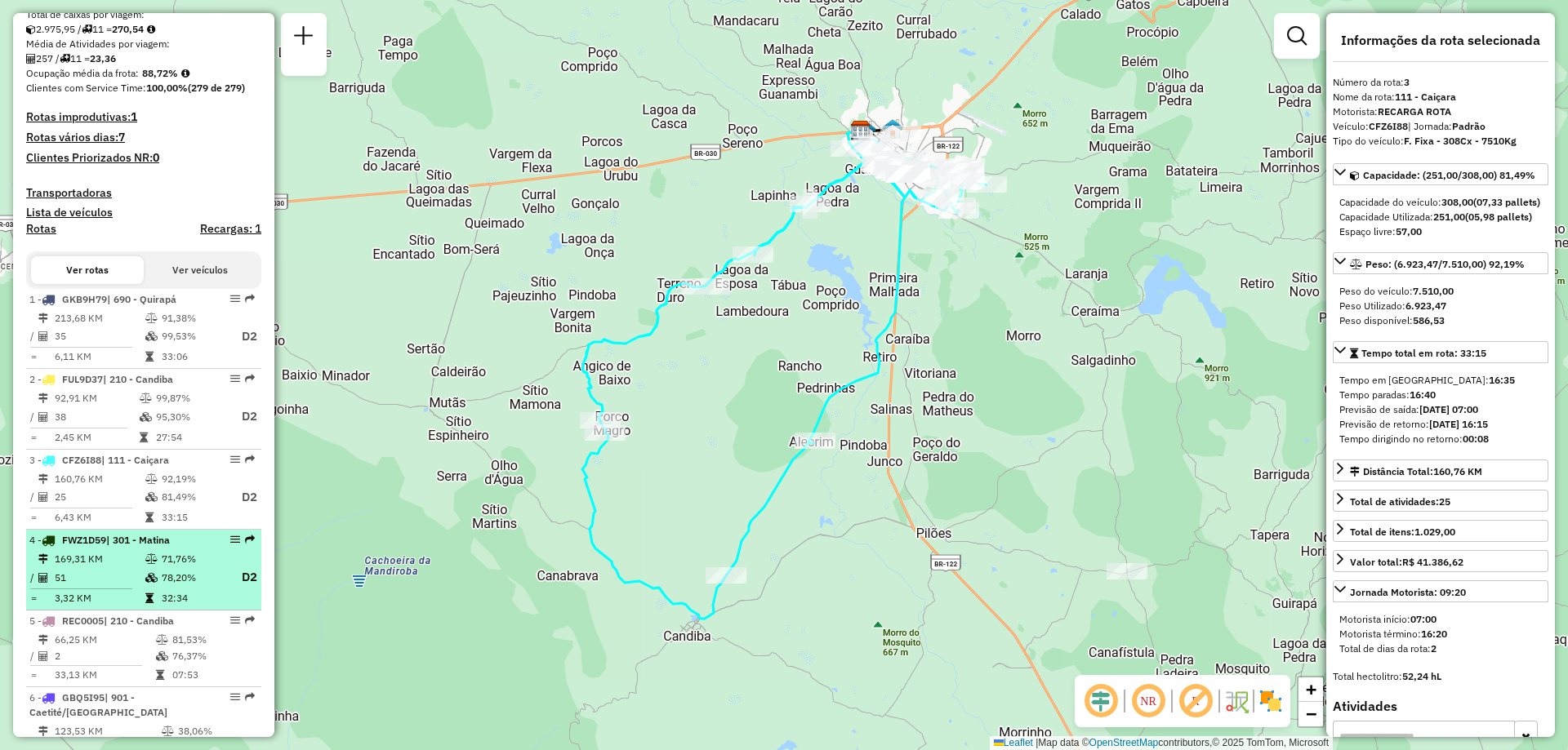
click at [130, 568] on td "169,31 KM" at bounding box center [99, 559] width 90 height 16
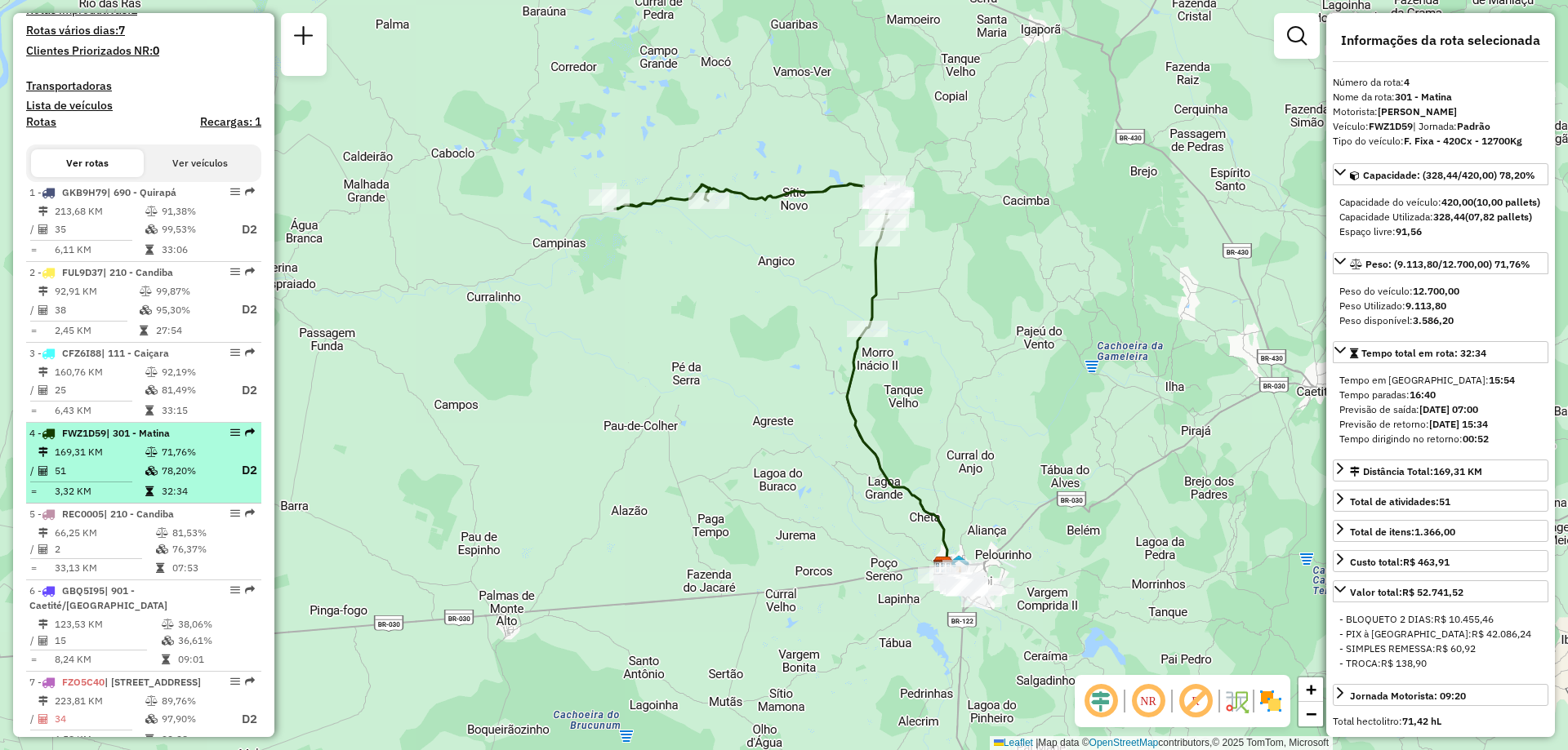
scroll to position [653, 0]
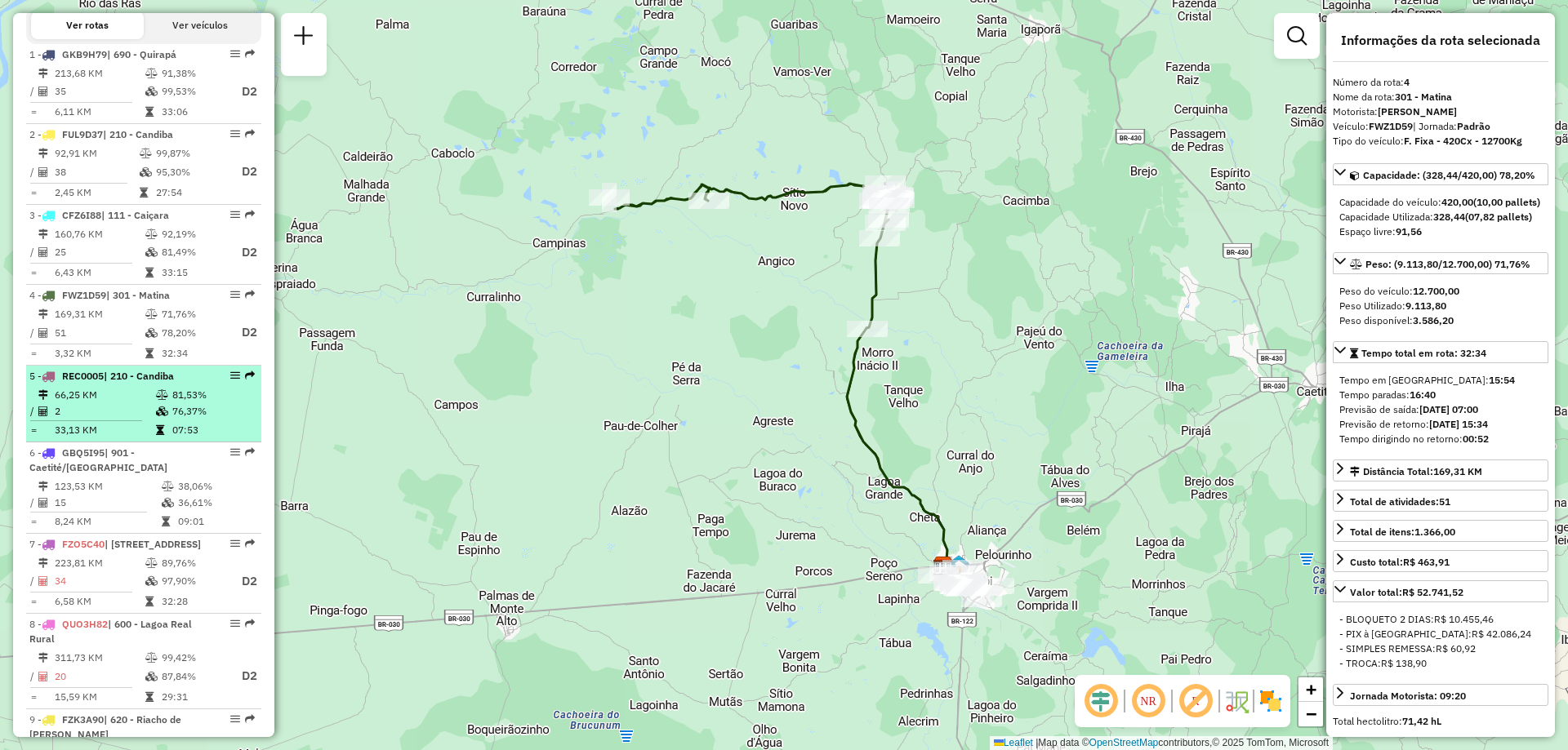
click at [128, 420] on td "2" at bounding box center [105, 411] width 102 height 16
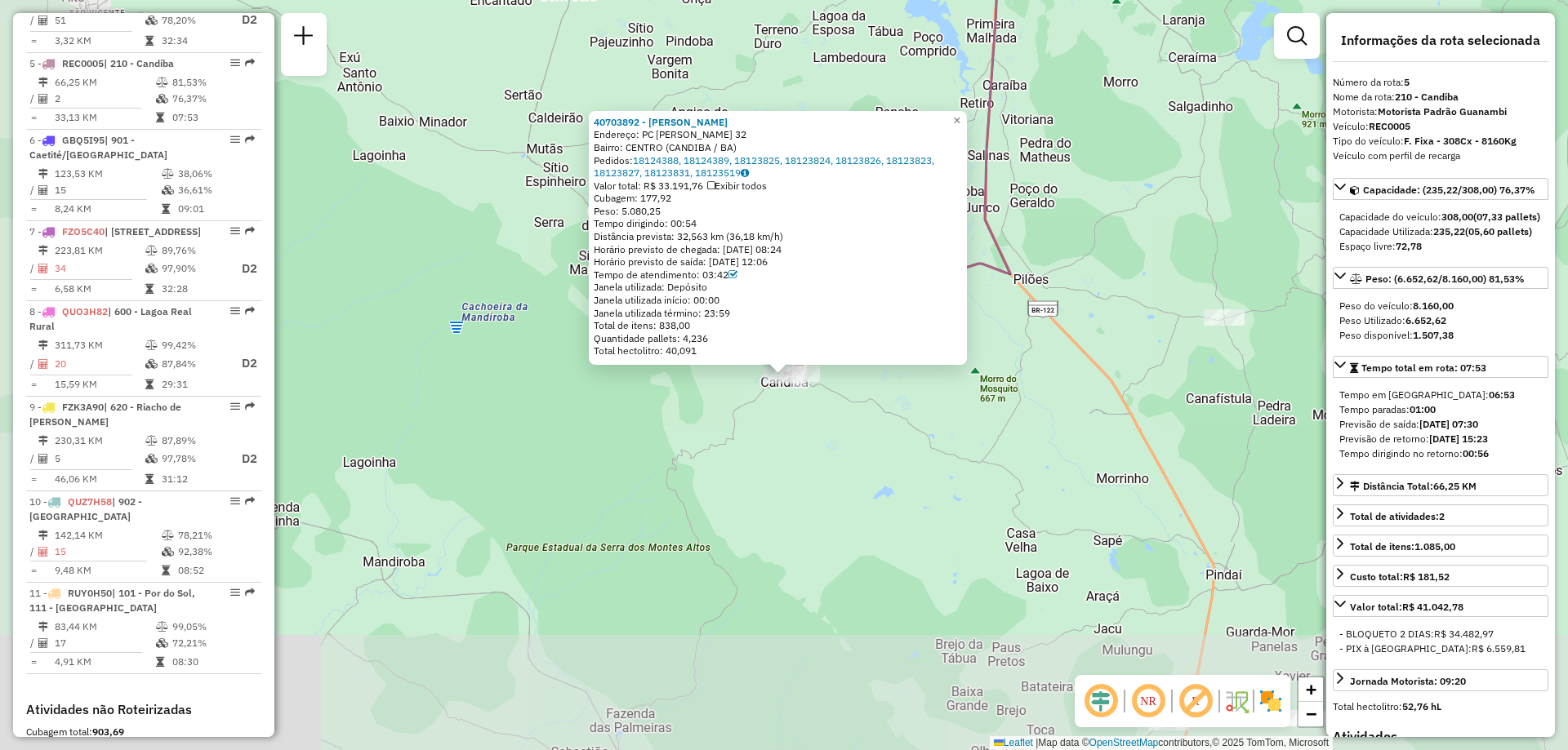
scroll to position [1020, 0]
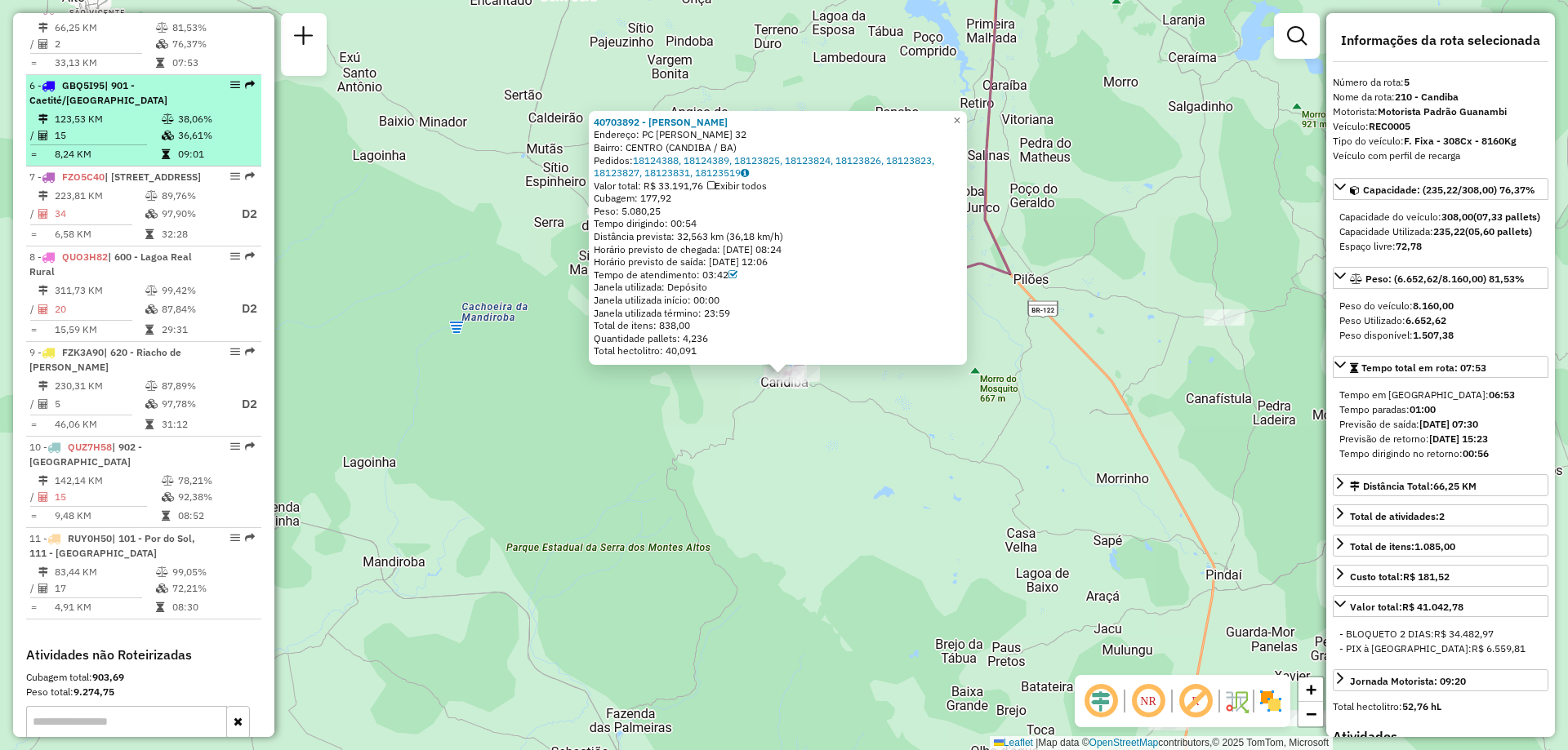
click at [146, 108] on div "6 - GBQ5I95 | 901 - Caetité/[GEOGRAPHIC_DATA]" at bounding box center [115, 93] width 173 height 29
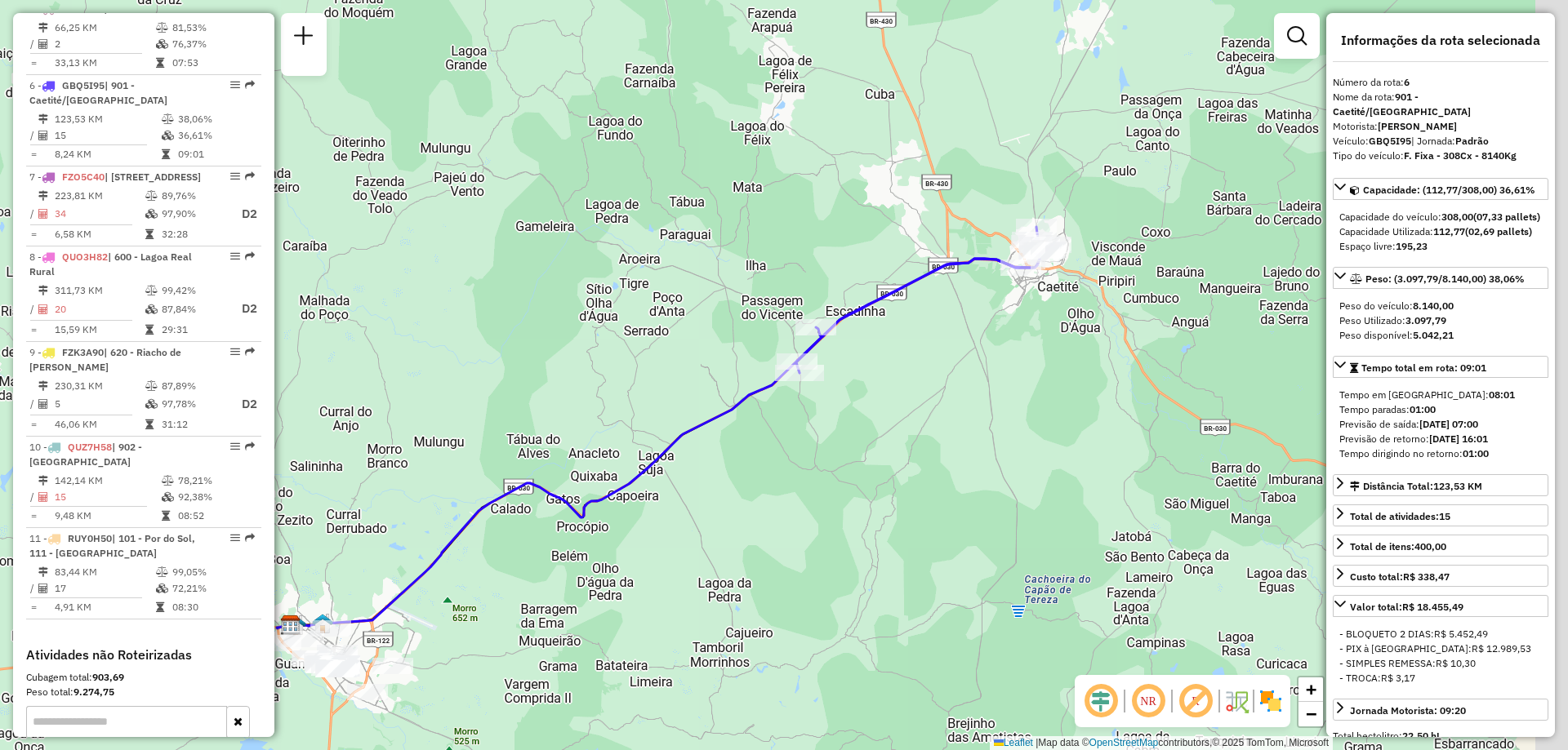
drag, startPoint x: 1059, startPoint y: 281, endPoint x: 907, endPoint y: 308, distance: 154.4
click at [907, 308] on div "Janela de atendimento Grade de atendimento Capacidade Transportadoras Veículos …" at bounding box center [784, 375] width 1568 height 750
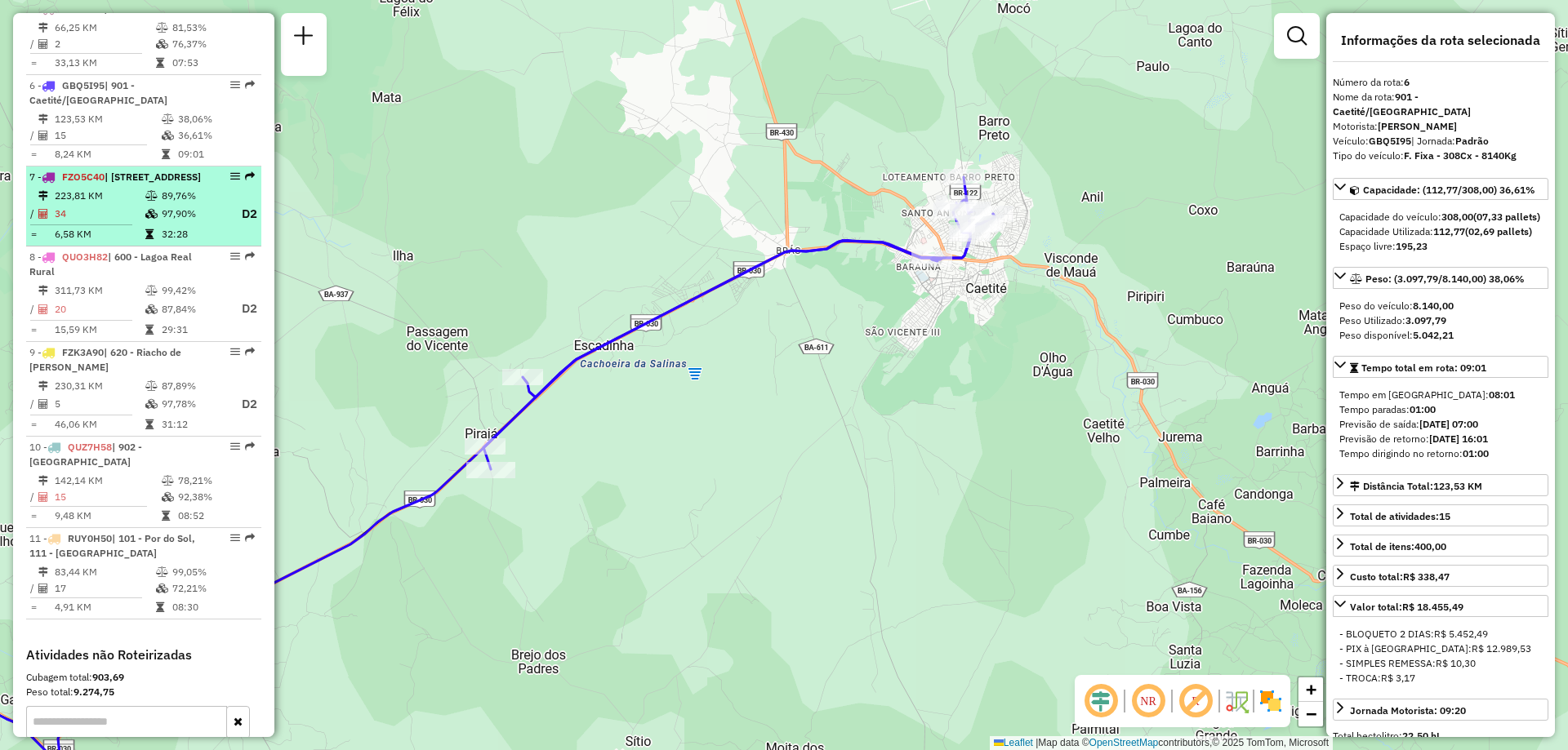
click at [145, 183] on span "| [STREET_ADDRESS]" at bounding box center [152, 176] width 96 height 12
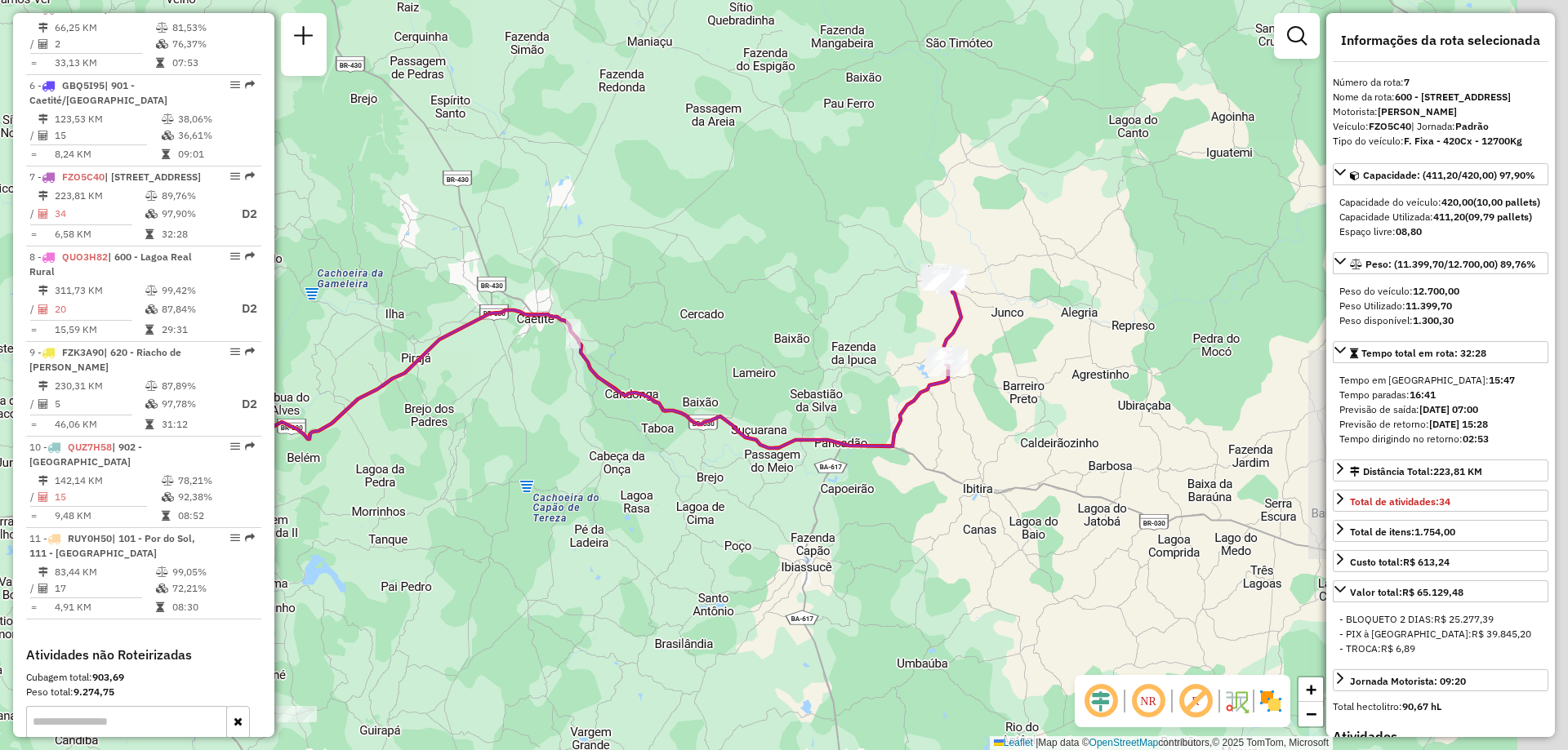
drag, startPoint x: 1052, startPoint y: 329, endPoint x: 728, endPoint y: 335, distance: 324.1
click at [738, 335] on div "Janela de atendimento Grade de atendimento Capacidade Transportadoras Veículos …" at bounding box center [784, 375] width 1568 height 750
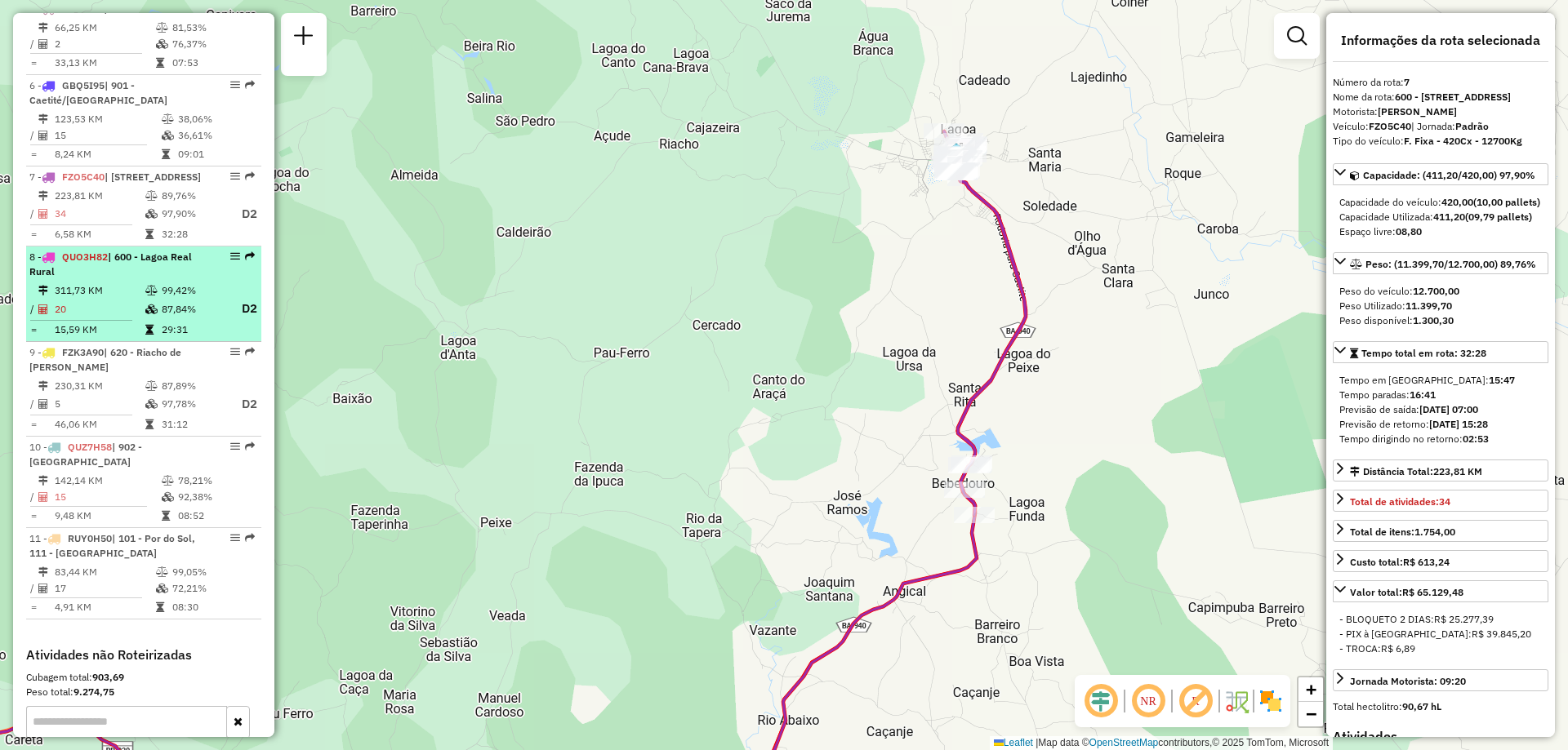
click at [122, 298] on td "311,73 KM" at bounding box center [99, 290] width 90 height 16
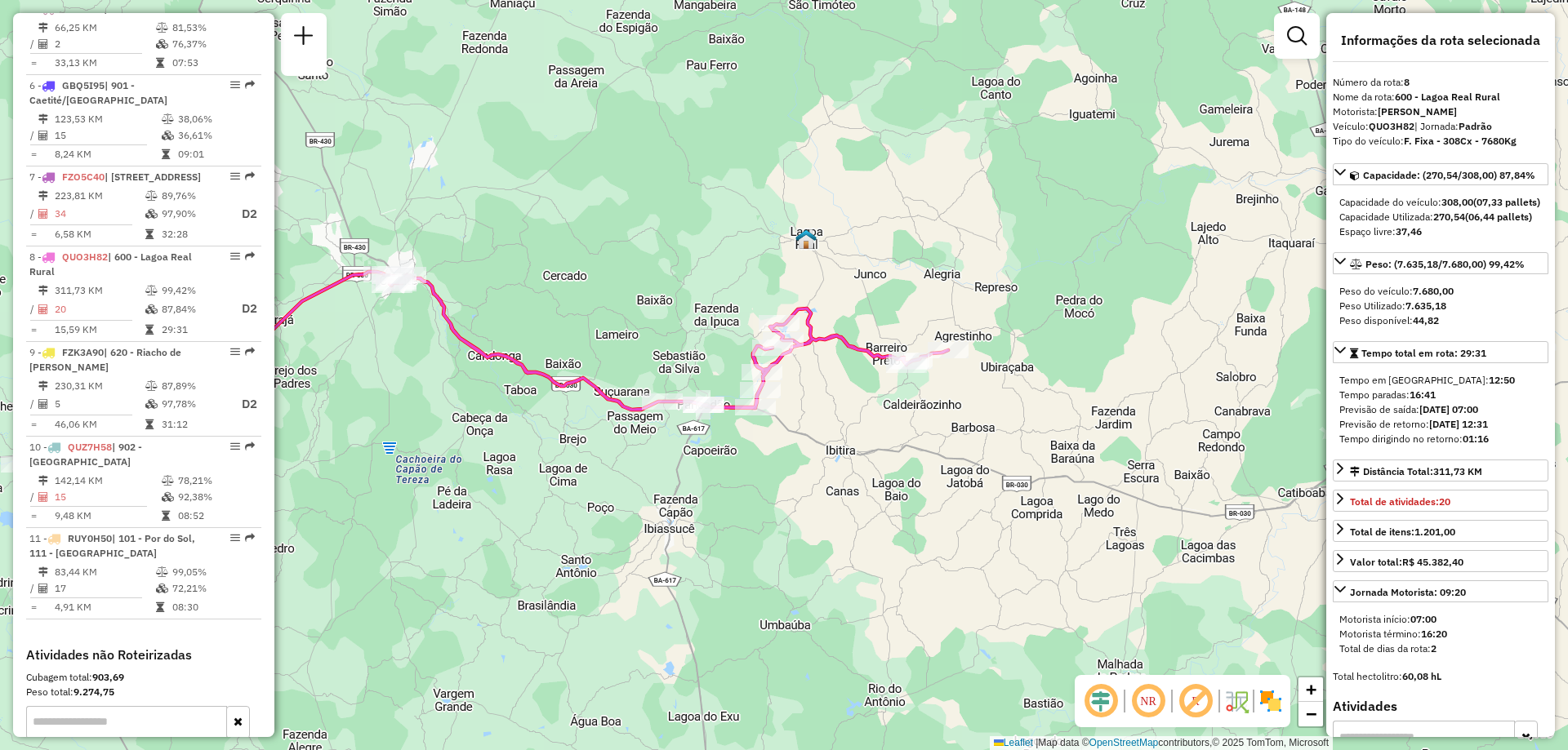
drag, startPoint x: 911, startPoint y: 313, endPoint x: 611, endPoint y: 302, distance: 300.2
click at [611, 302] on div "Janela de atendimento Grade de atendimento Capacidade Transportadoras Veículos …" at bounding box center [784, 375] width 1568 height 750
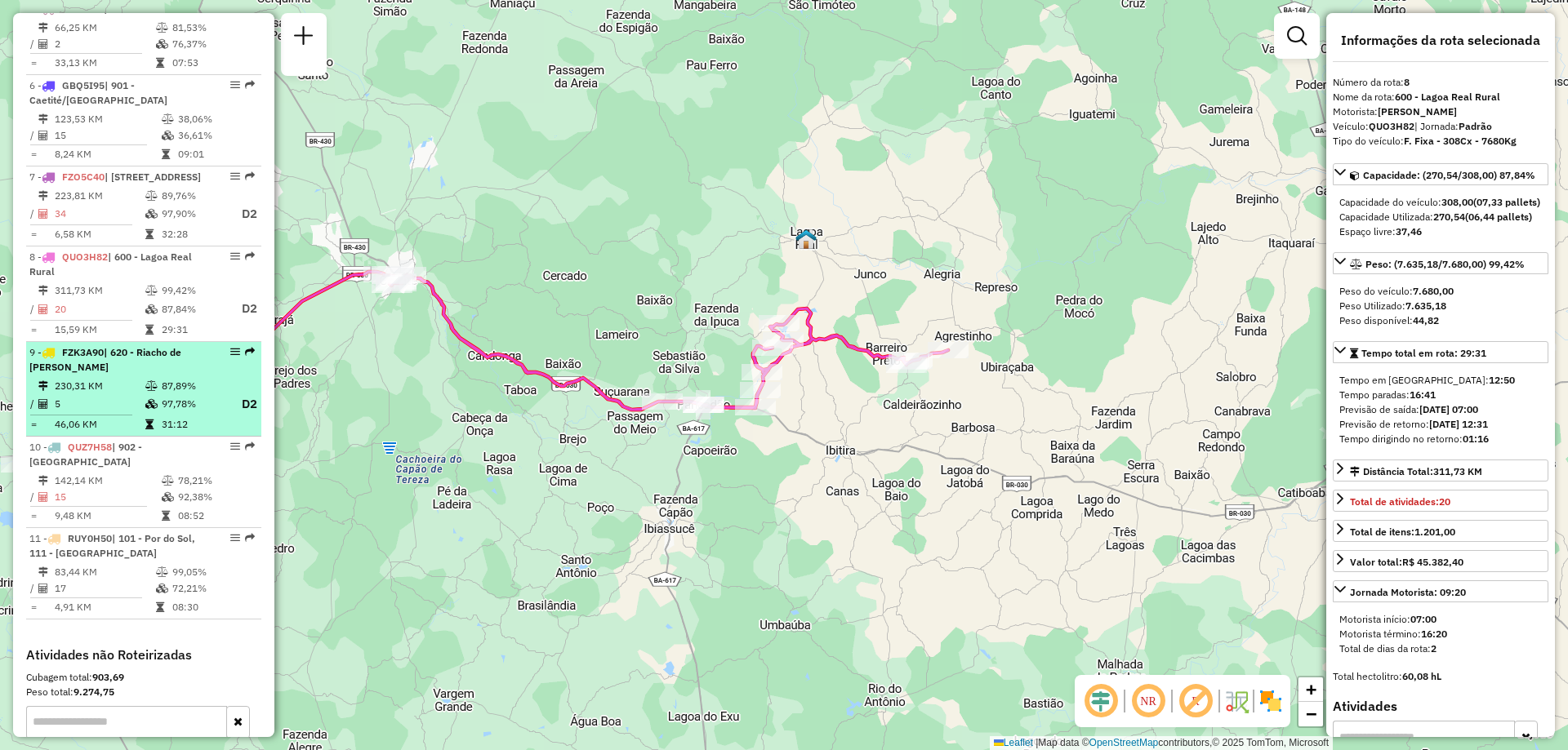
click at [90, 394] on td "230,31 KM" at bounding box center [99, 385] width 90 height 16
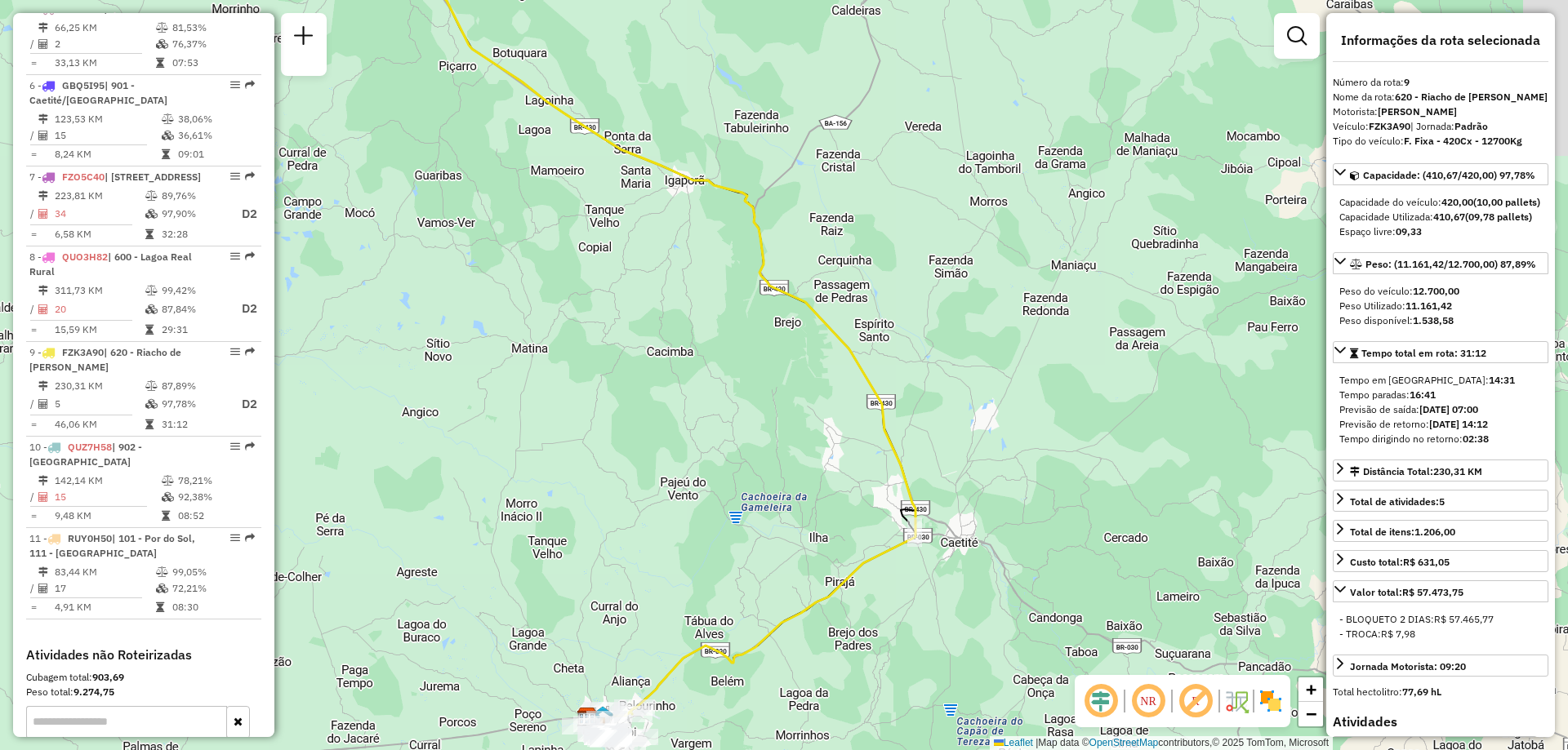
drag, startPoint x: 651, startPoint y: 297, endPoint x: 488, endPoint y: 173, distance: 204.8
click at [489, 173] on div "Janela de atendimento Grade de atendimento Capacidade Transportadoras Veículos …" at bounding box center [784, 375] width 1568 height 750
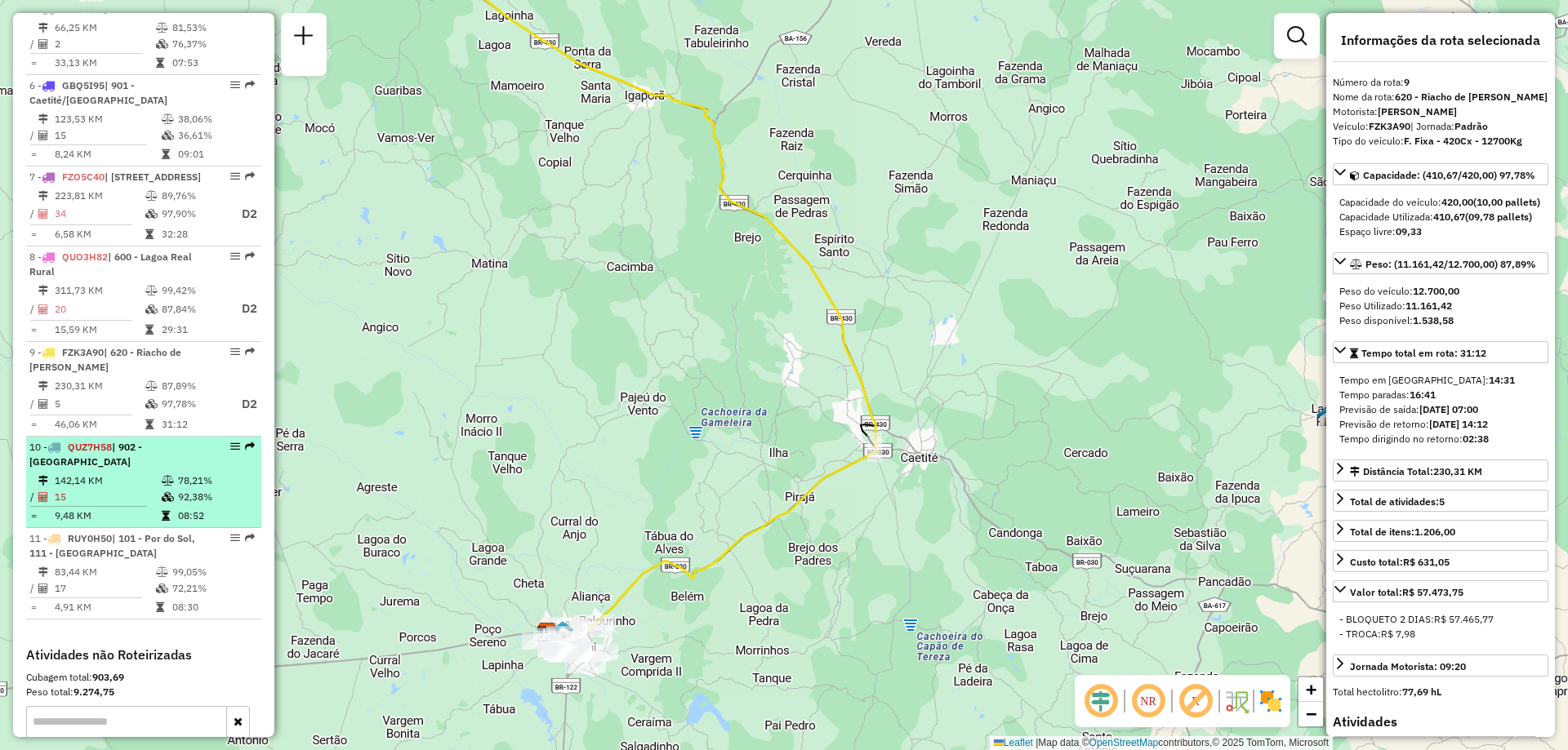
click at [145, 489] on td "142,14 KM" at bounding box center [108, 481] width 107 height 16
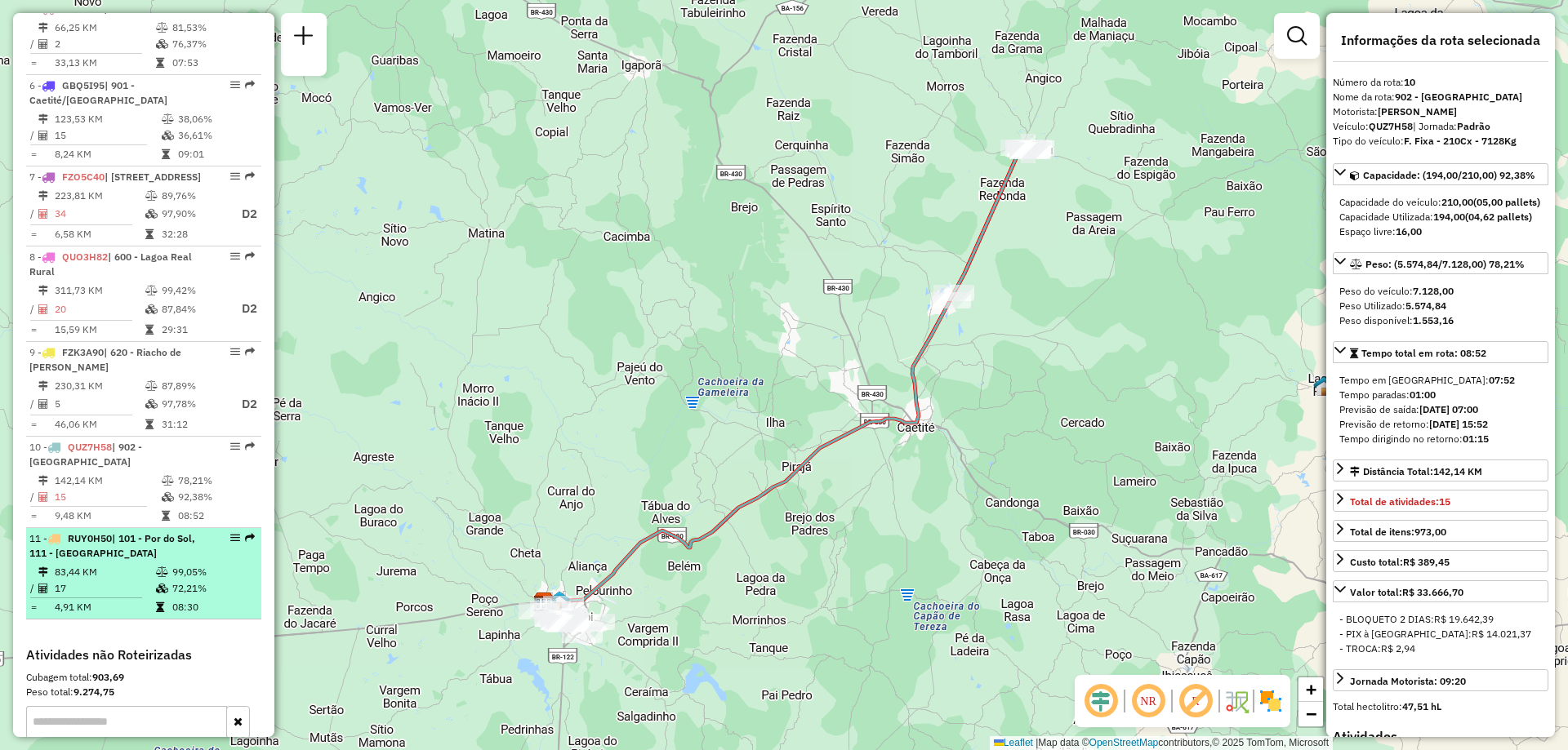
click at [124, 581] on td "83,44 KM" at bounding box center [105, 572] width 102 height 16
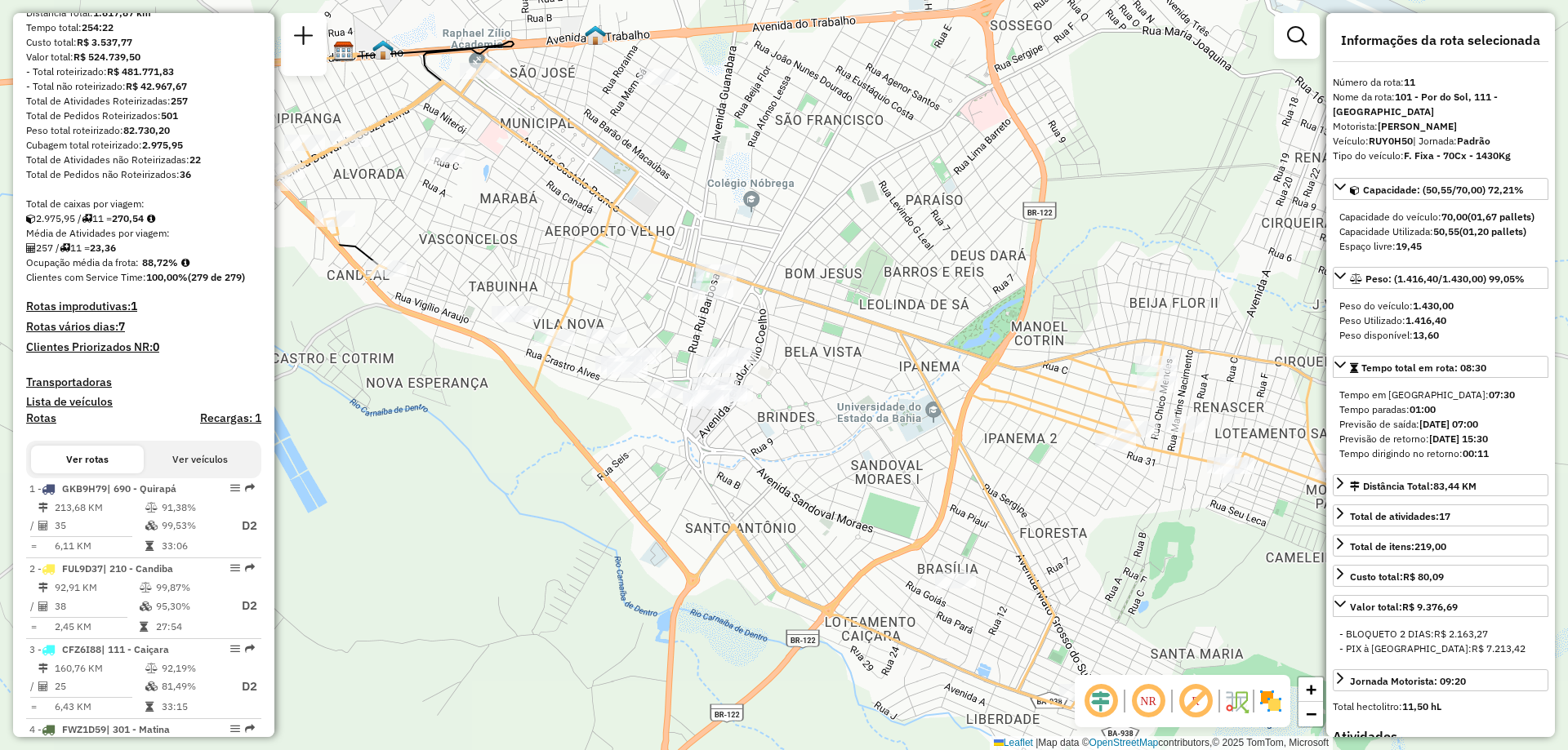
scroll to position [204, 0]
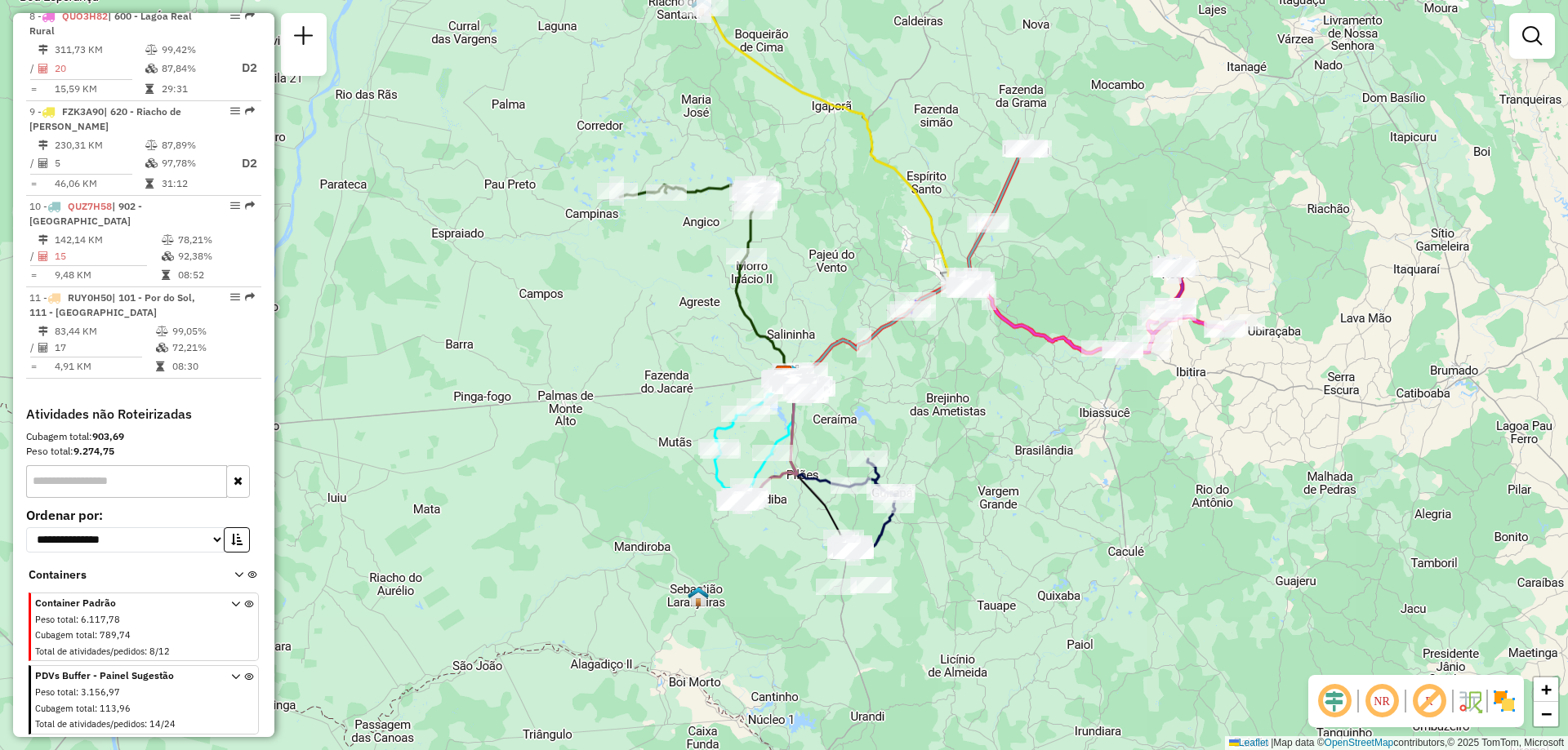
scroll to position [1291, 0]
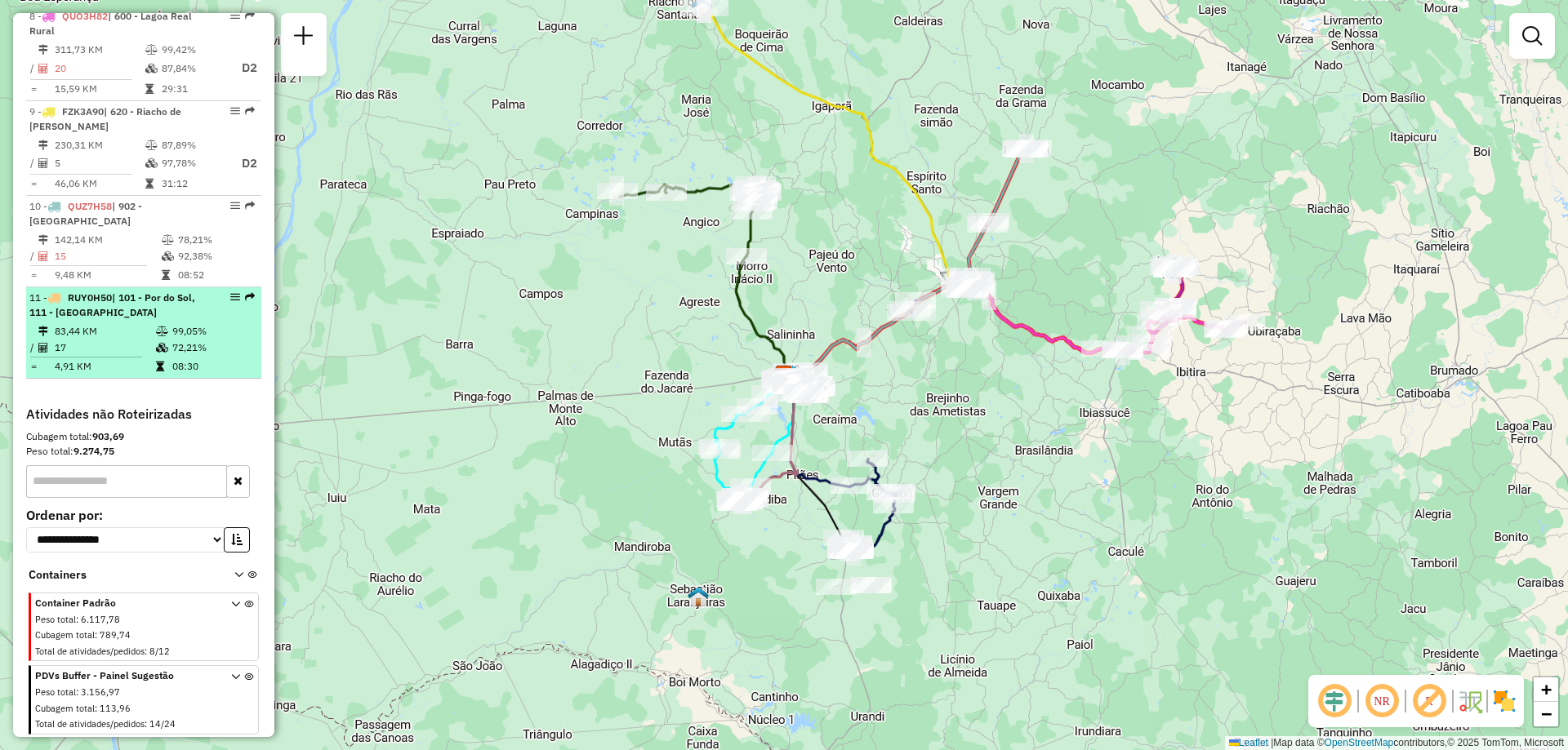
click at [148, 330] on td "83,44 KM" at bounding box center [105, 331] width 102 height 16
select select "**********"
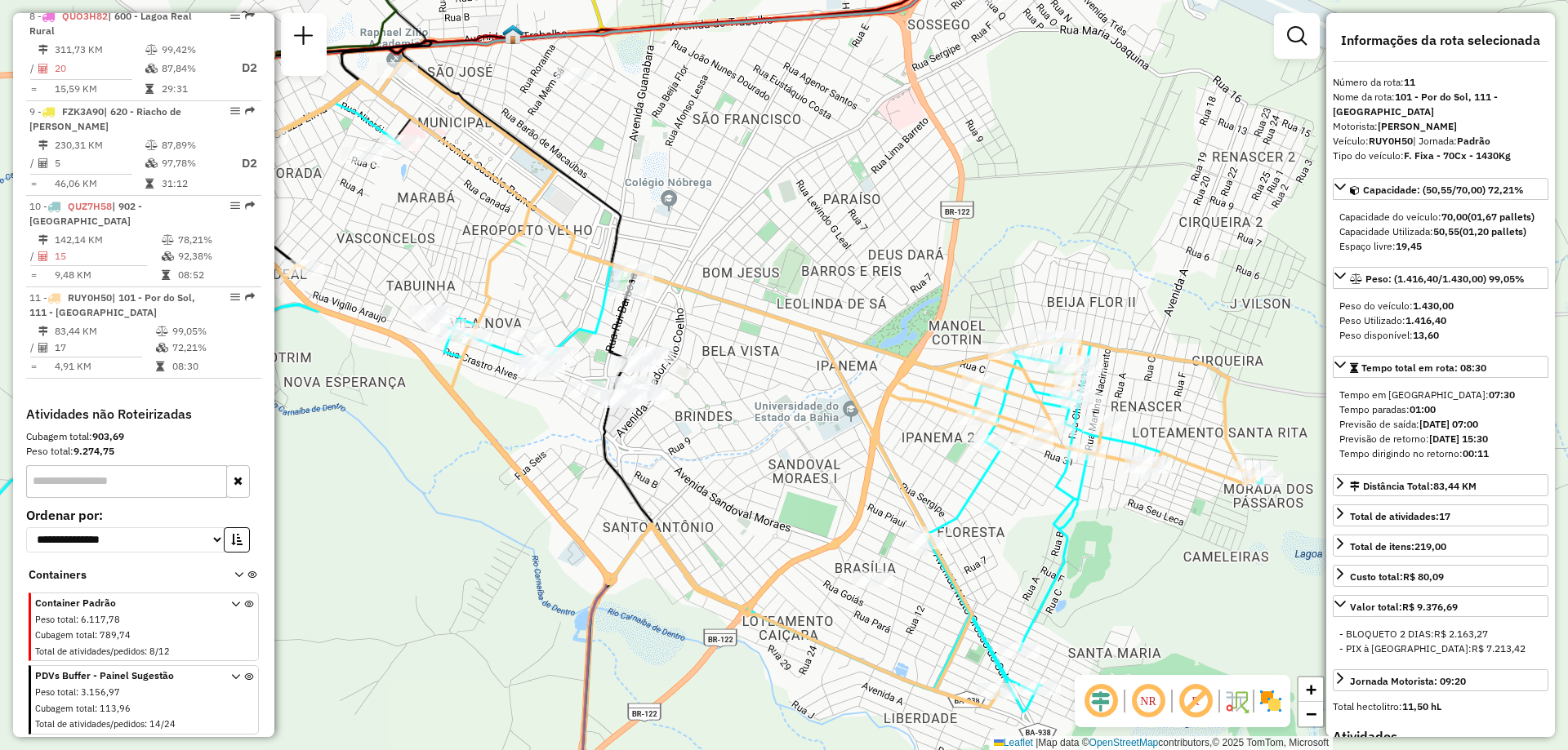
drag, startPoint x: 1142, startPoint y: 244, endPoint x: 457, endPoint y: 187, distance: 687.4
click at [441, 188] on div "Janela de atendimento Grade de atendimento Capacidade Transportadoras Veículos …" at bounding box center [784, 375] width 1568 height 750
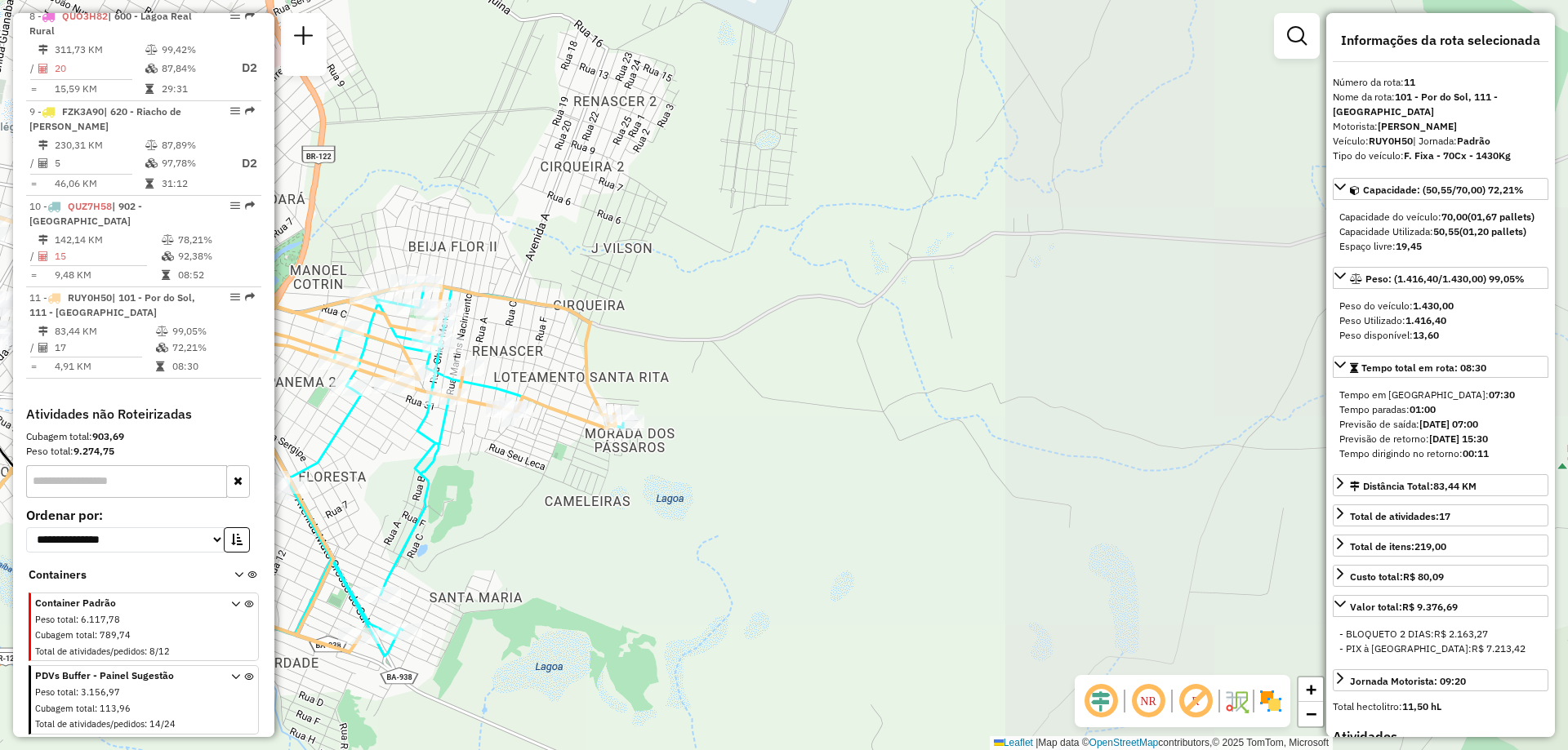
drag, startPoint x: 782, startPoint y: 302, endPoint x: 769, endPoint y: 307, distance: 13.9
click at [772, 307] on div "Janela de atendimento Grade de atendimento Capacidade Transportadoras Veículos …" at bounding box center [784, 375] width 1568 height 750
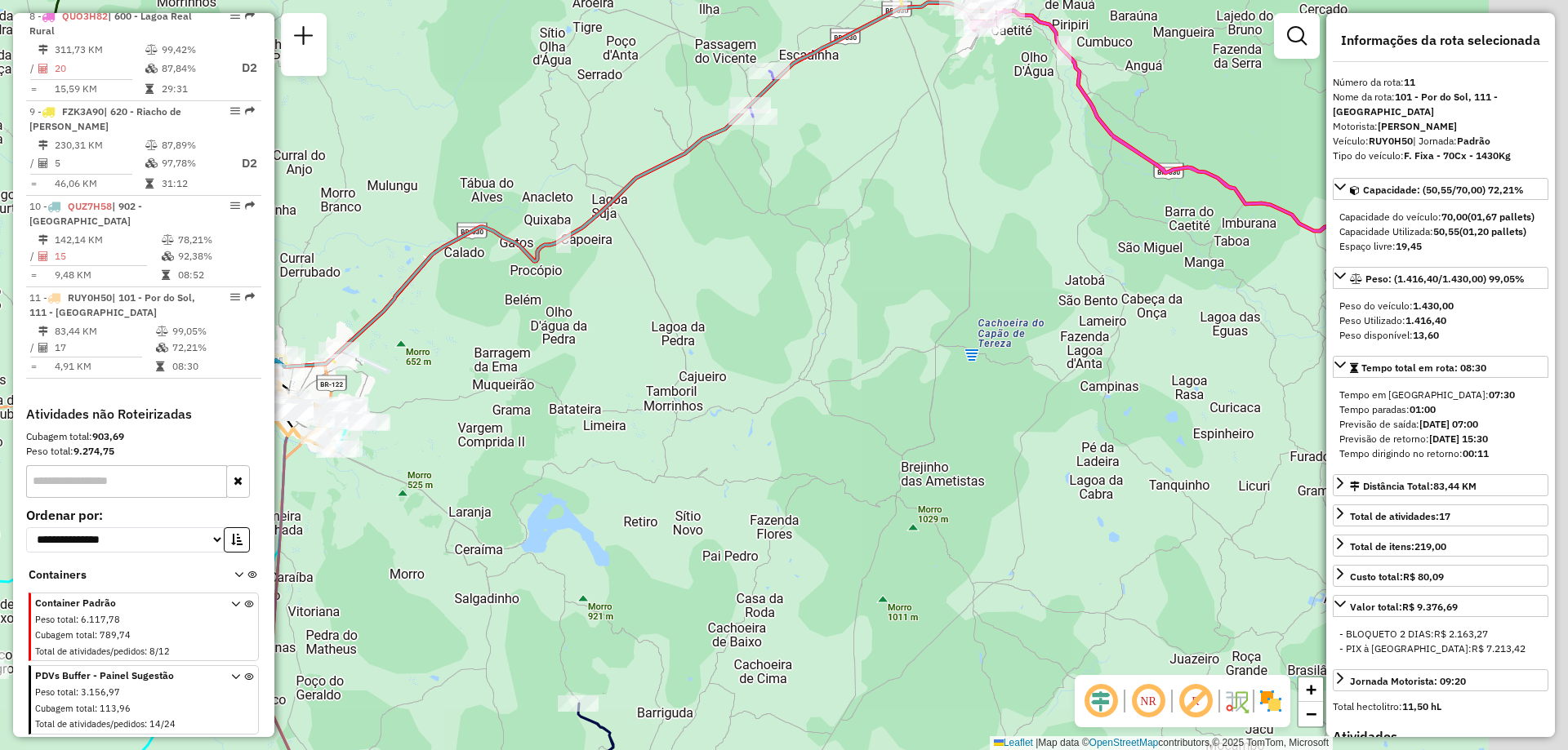
drag, startPoint x: 969, startPoint y: 348, endPoint x: 592, endPoint y: 440, distance: 388.1
click at [592, 440] on div "Janela de atendimento Grade de atendimento Capacidade Transportadoras Veículos …" at bounding box center [784, 375] width 1568 height 750
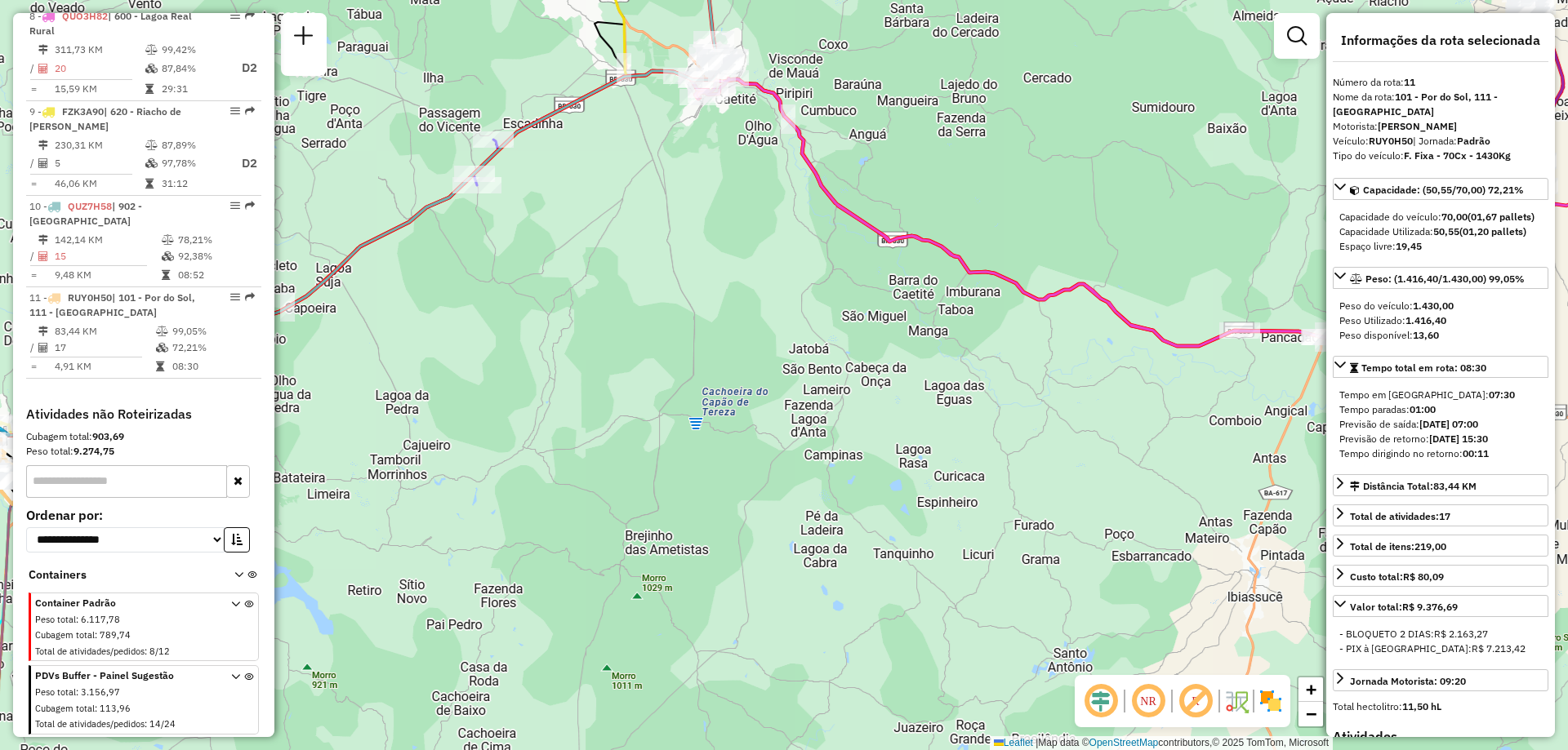
drag, startPoint x: 863, startPoint y: 353, endPoint x: 857, endPoint y: 489, distance: 136.1
click at [857, 489] on div "Janela de atendimento Grade de atendimento Capacidade Transportadoras Veículos …" at bounding box center [784, 375] width 1568 height 750
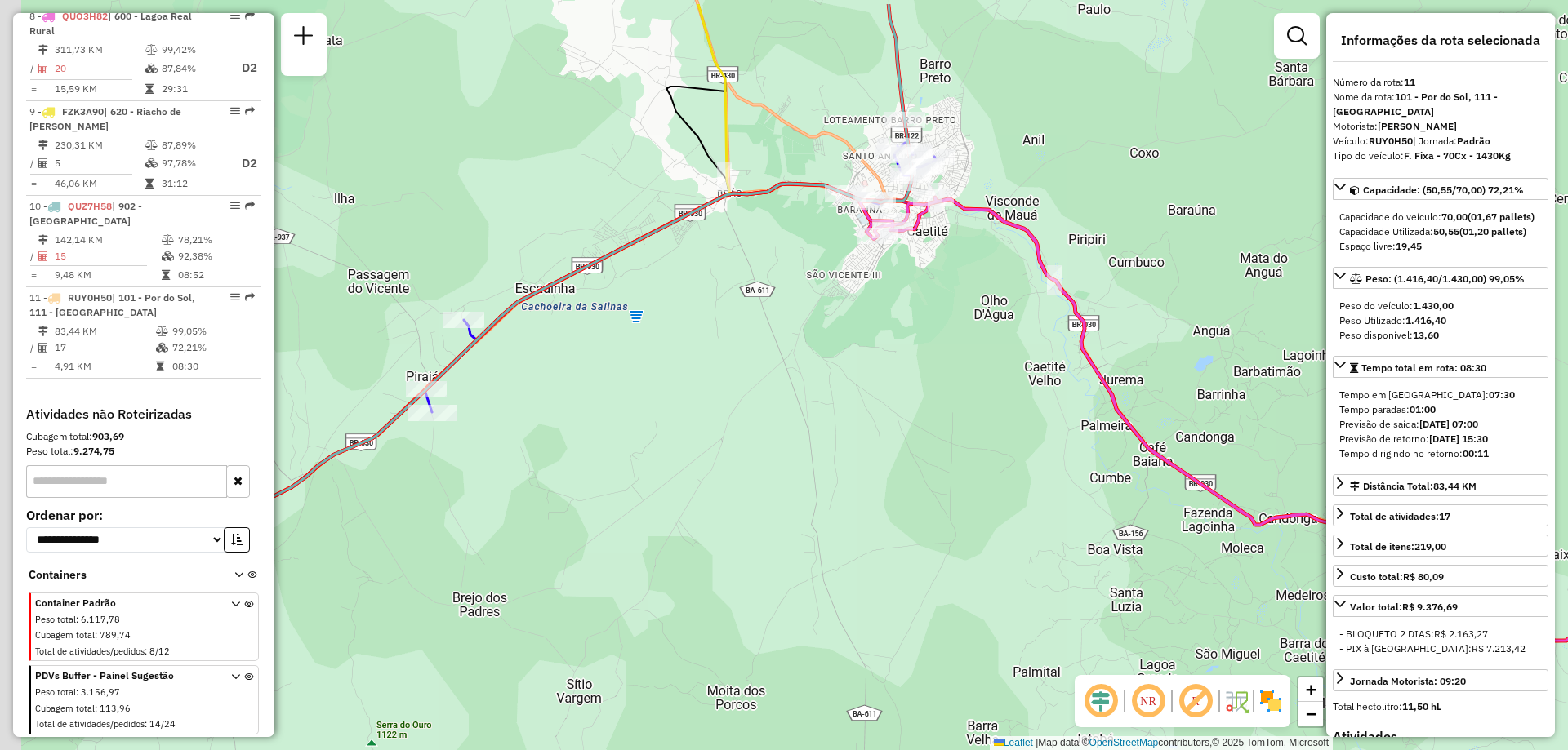
drag, startPoint x: 689, startPoint y: 260, endPoint x: 899, endPoint y: 339, distance: 224.4
click at [899, 339] on div "Janela de atendimento Grade de atendimento Capacidade Transportadoras Veículos …" at bounding box center [784, 375] width 1568 height 750
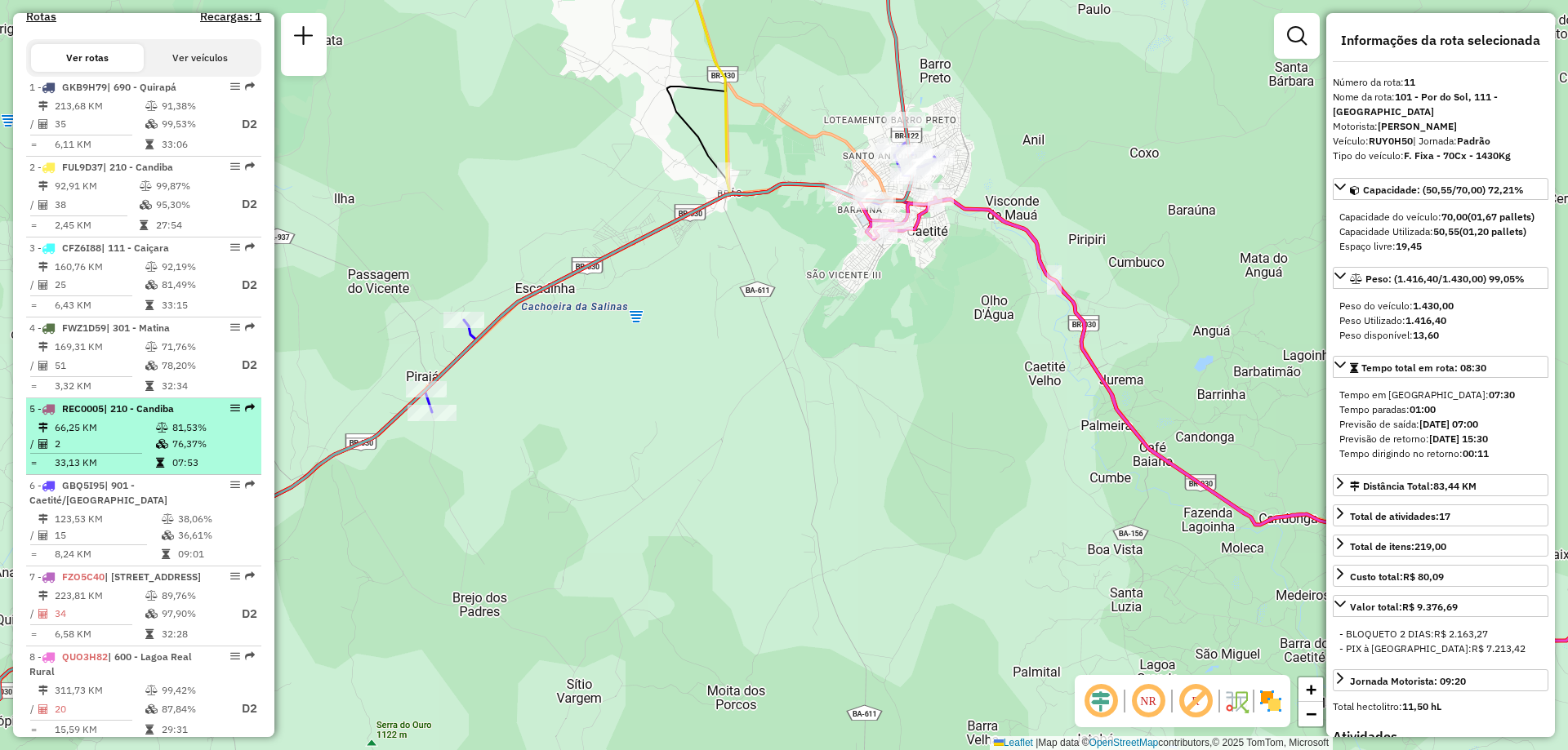
scroll to position [637, 0]
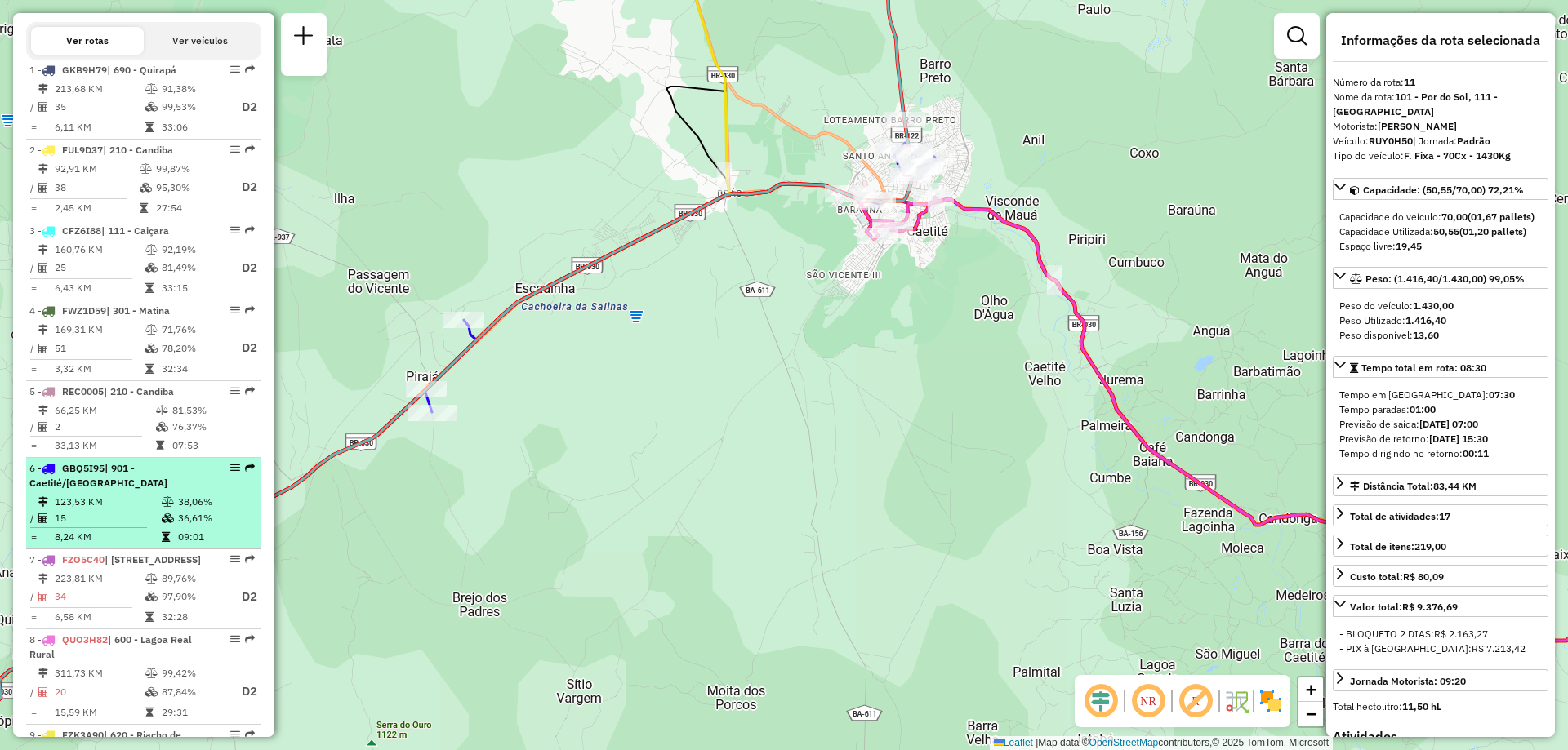
click at [117, 490] on div "6 - GBQ5I95 | 901 - Caetité/[GEOGRAPHIC_DATA]" at bounding box center [115, 476] width 173 height 29
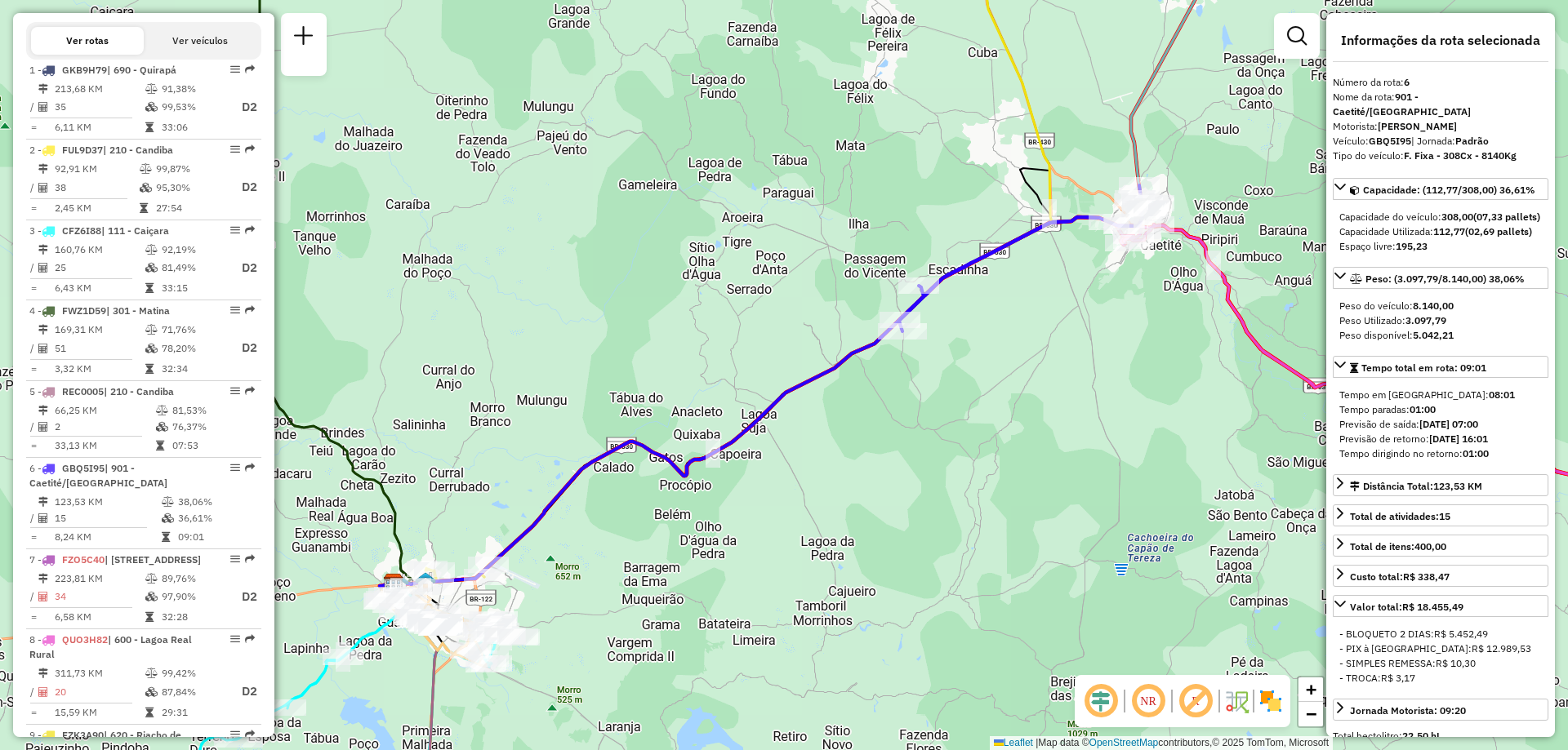
drag, startPoint x: 1108, startPoint y: 298, endPoint x: 903, endPoint y: 390, distance: 224.7
click at [902, 393] on div "Janela de atendimento Grade de atendimento Capacidade Transportadoras Veículos …" at bounding box center [784, 375] width 1568 height 750
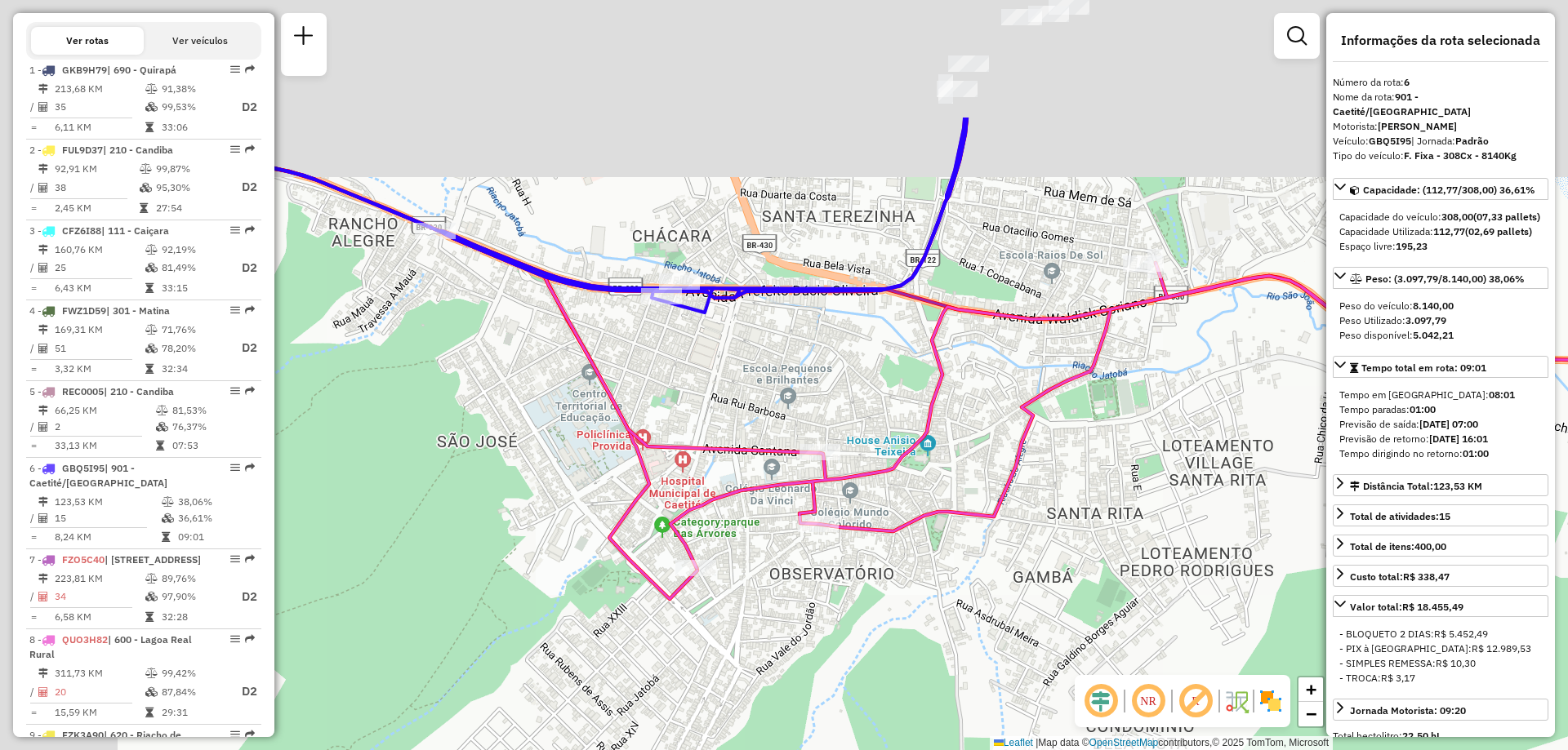
drag, startPoint x: 701, startPoint y: 182, endPoint x: 902, endPoint y: 377, distance: 280.0
click at [907, 376] on div "Janela de atendimento Grade de atendimento Capacidade Transportadoras Veículos …" at bounding box center [784, 375] width 1568 height 750
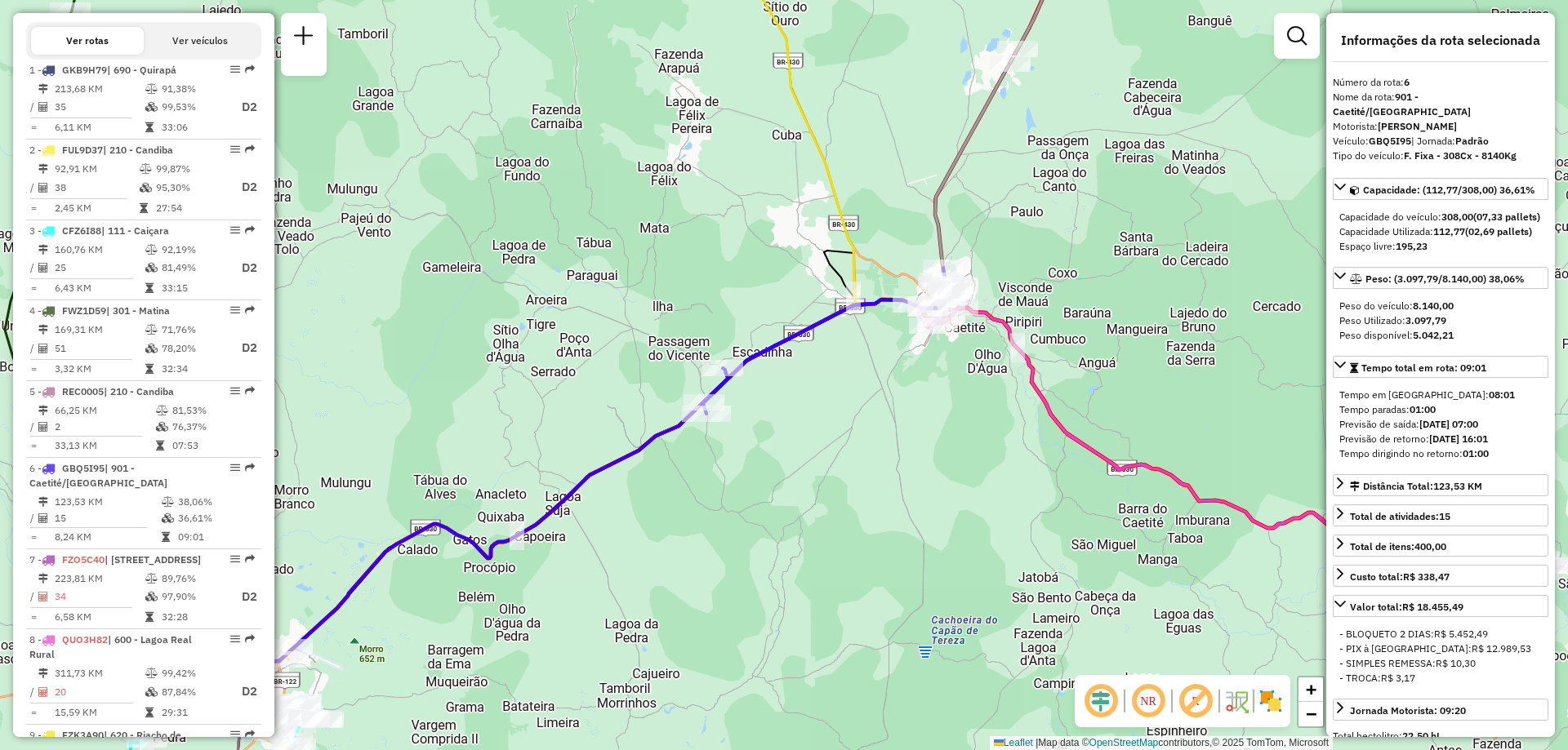
drag, startPoint x: 631, startPoint y: 376, endPoint x: 894, endPoint y: 222, distance: 304.8
click at [894, 222] on div "Janela de atendimento Grade de atendimento Capacidade Transportadoras Veículos …" at bounding box center [784, 375] width 1568 height 750
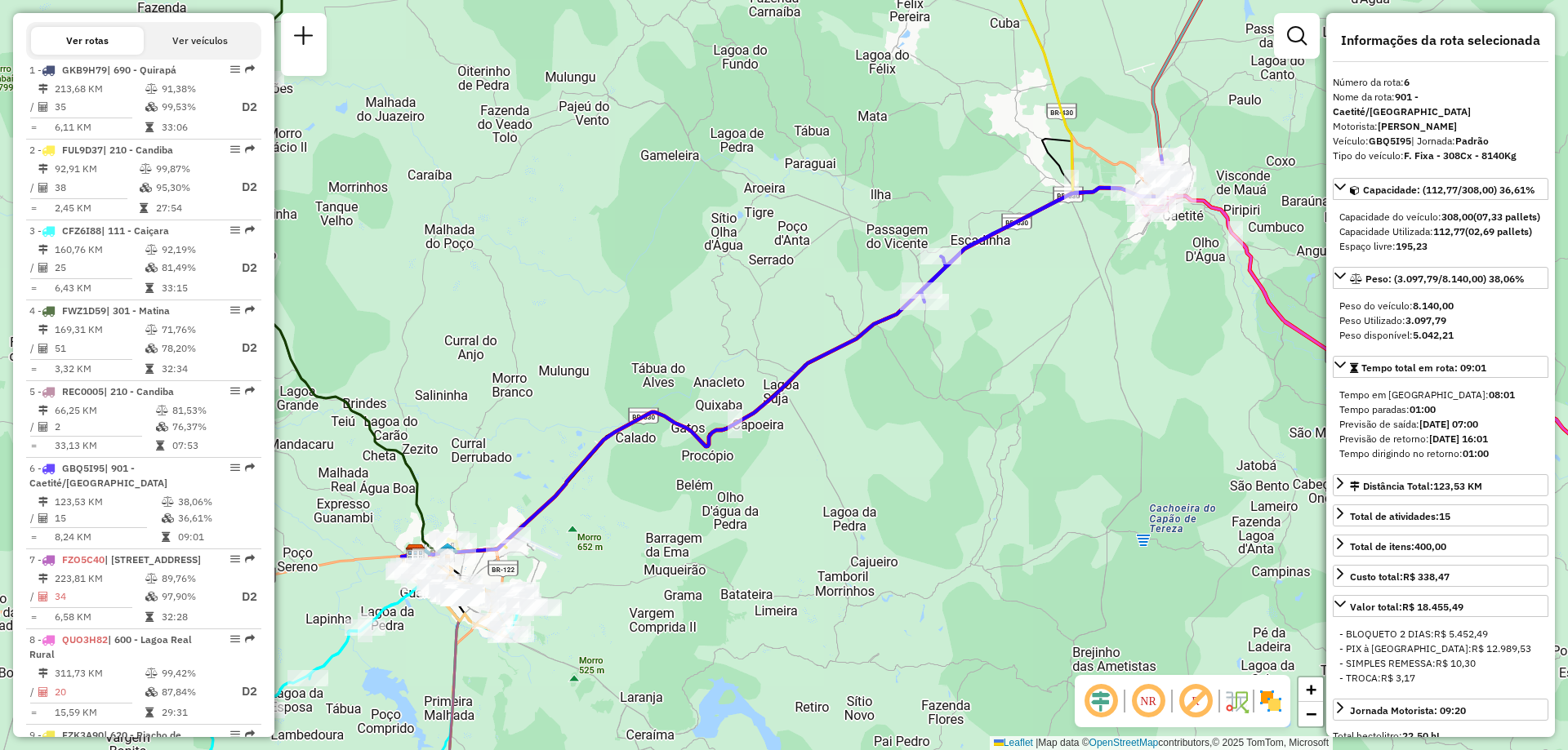
drag, startPoint x: 694, startPoint y: 376, endPoint x: 795, endPoint y: 317, distance: 117.0
click at [794, 317] on div "Janela de atendimento Grade de atendimento Capacidade Transportadoras Veículos …" at bounding box center [784, 375] width 1568 height 750
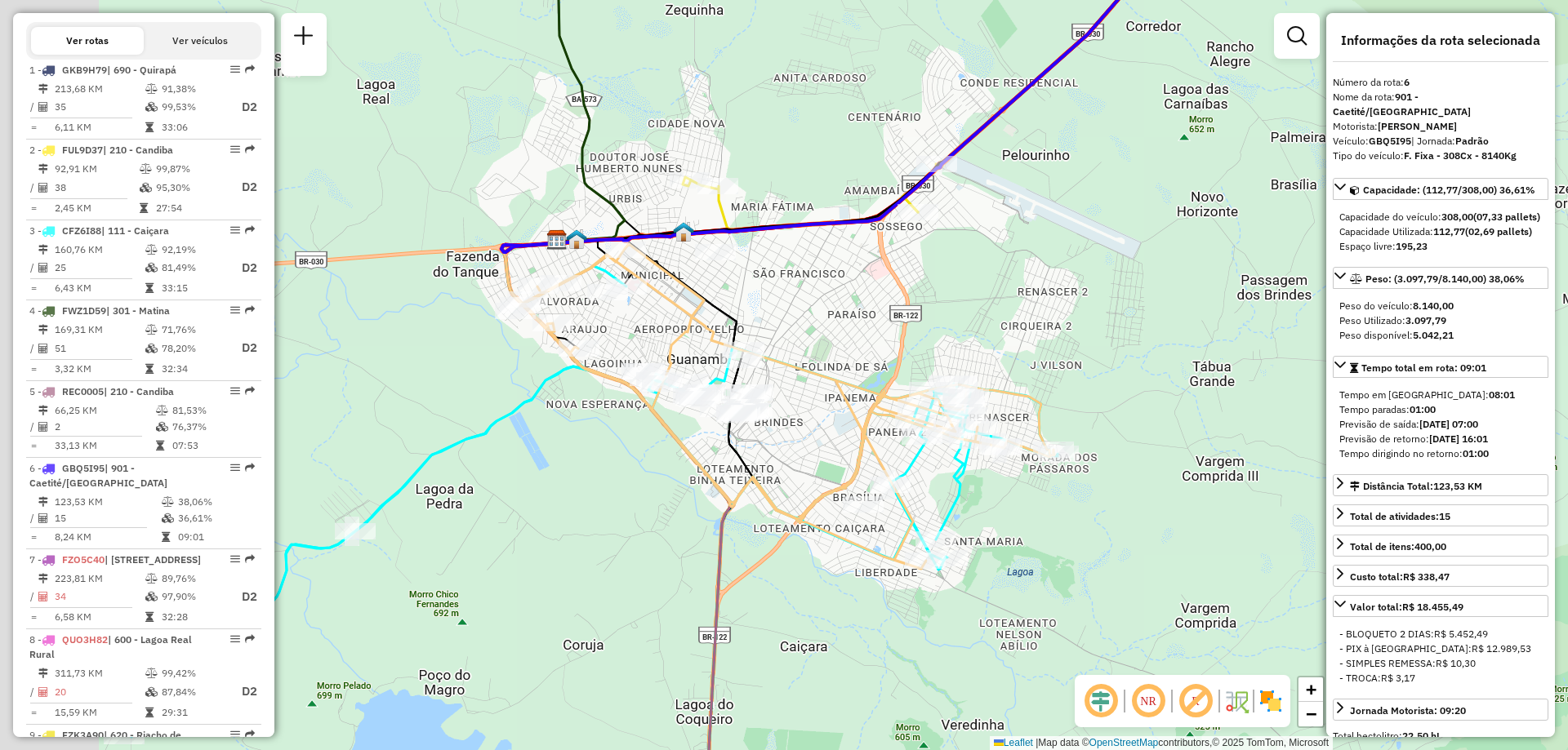
drag, startPoint x: 485, startPoint y: 311, endPoint x: 748, endPoint y: 308, distance: 263.0
click at [748, 308] on div "Janela de atendimento Grade de atendimento Capacidade Transportadoras Veículos …" at bounding box center [784, 375] width 1568 height 750
